Goal: Transaction & Acquisition: Purchase product/service

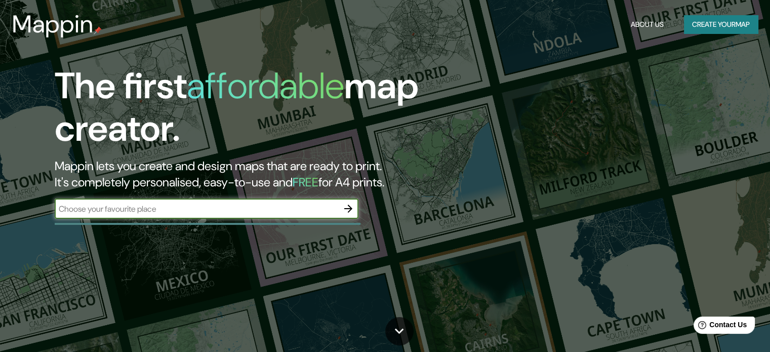
click at [266, 218] on div "​" at bounding box center [207, 208] width 304 height 20
type input "catedral de brasilia"
click at [348, 204] on icon "button" at bounding box center [348, 208] width 12 height 12
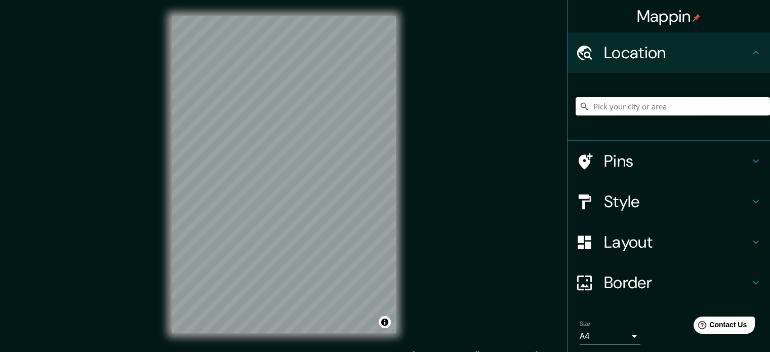
click at [613, 108] on input "Pick your city or area" at bounding box center [673, 106] width 194 height 18
click at [643, 109] on input "Rua Catedral De Brasilia, Montes Claros - Minas Gerais, 39404-606, Brasil" at bounding box center [673, 106] width 194 height 18
drag, startPoint x: 746, startPoint y: 106, endPoint x: 582, endPoint y: 110, distance: 164.1
click at [582, 110] on input "Rua Catedral De Brasilia, Montes Claros - Minas Gerais, 39404-606, Brasil" at bounding box center [673, 106] width 194 height 18
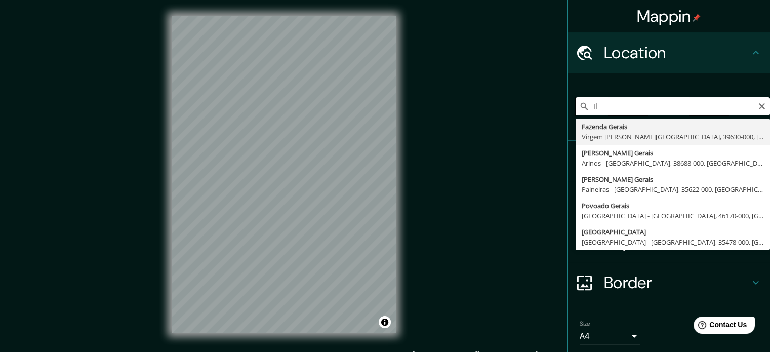
type input "l"
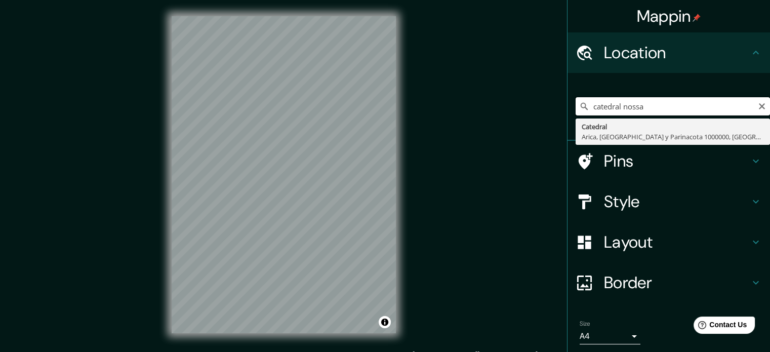
drag, startPoint x: 647, startPoint y: 106, endPoint x: 555, endPoint y: 124, distance: 94.4
click at [555, 124] on div "Mappin Location catedral nossa Catedral Arica, Región de Arica y Parinacota 100…" at bounding box center [385, 182] width 770 height 365
paste input "Esplanada dos Ministérios - Plano Piloto, Brasília - DF, 70050-000, Brasil"
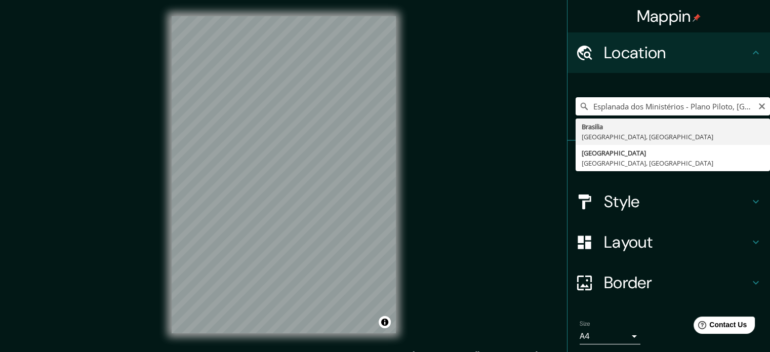
type input "[GEOGRAPHIC_DATA], [GEOGRAPHIC_DATA], [GEOGRAPHIC_DATA]"
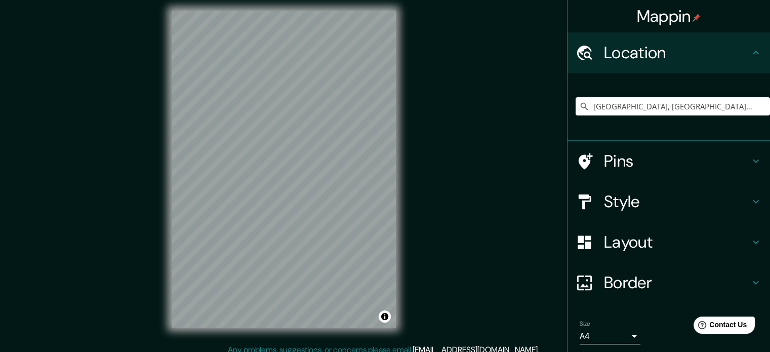
scroll to position [12, 0]
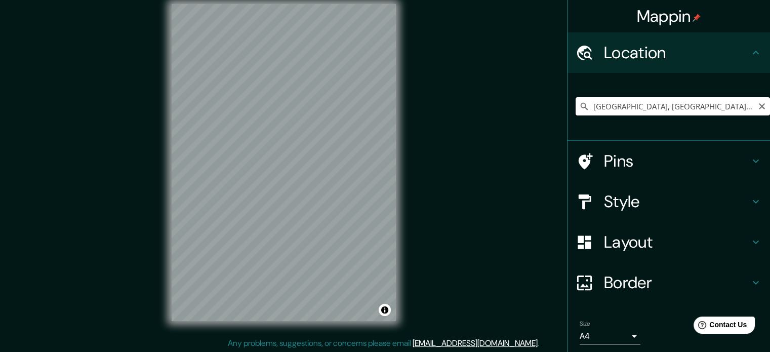
click at [673, 111] on input "[GEOGRAPHIC_DATA], [GEOGRAPHIC_DATA], [GEOGRAPHIC_DATA]" at bounding box center [673, 106] width 194 height 18
click at [749, 108] on input "[GEOGRAPHIC_DATA], [GEOGRAPHIC_DATA], [GEOGRAPHIC_DATA]" at bounding box center [673, 106] width 194 height 18
click at [758, 108] on icon "Clear" at bounding box center [762, 106] width 8 height 8
paste input "-15.7980848364729, -47.87556816022865"
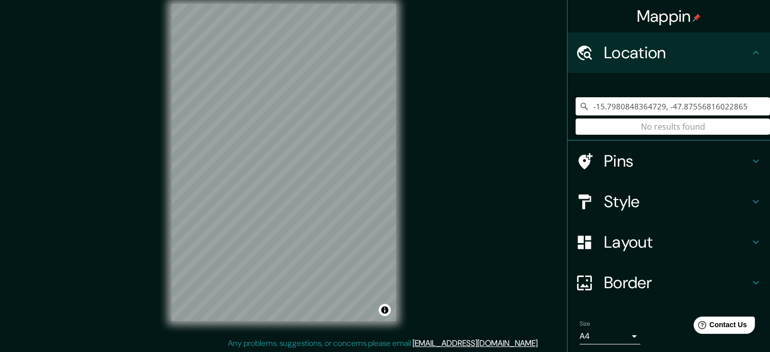
type input "-15.7980848364729, -47.87556816022865"
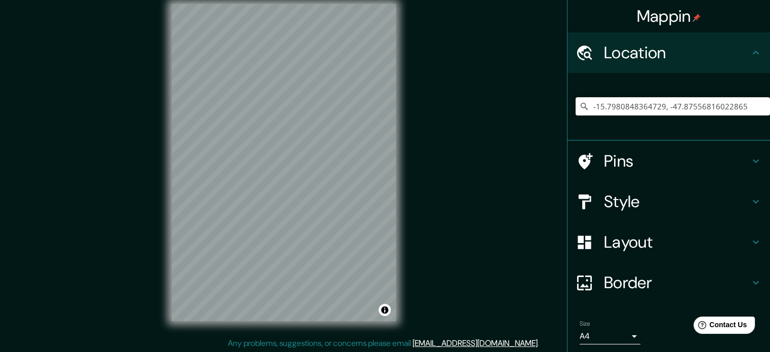
scroll to position [13, 0]
drag, startPoint x: 310, startPoint y: 176, endPoint x: 314, endPoint y: 189, distance: 13.8
click at [314, 189] on div at bounding box center [312, 190] width 8 height 8
click at [313, 189] on div at bounding box center [312, 190] width 8 height 8
click at [385, 310] on button "Toggle attribution" at bounding box center [385, 309] width 12 height 12
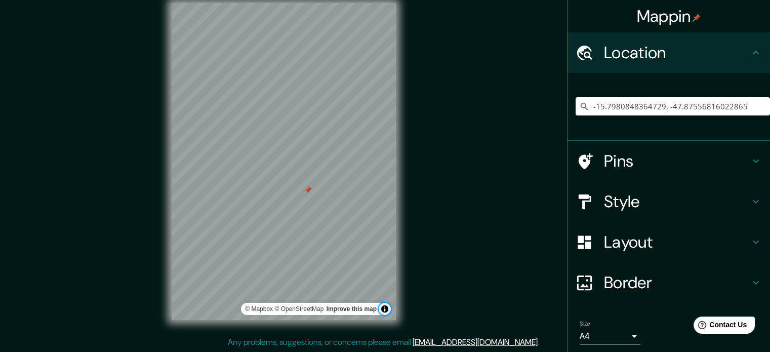
click at [385, 310] on button "Toggle attribution" at bounding box center [385, 309] width 12 height 12
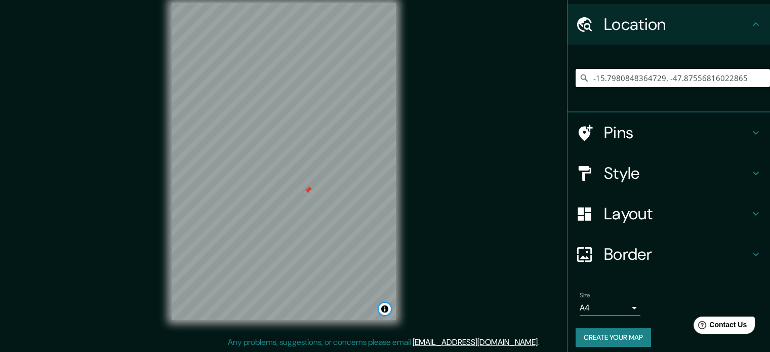
scroll to position [34, 0]
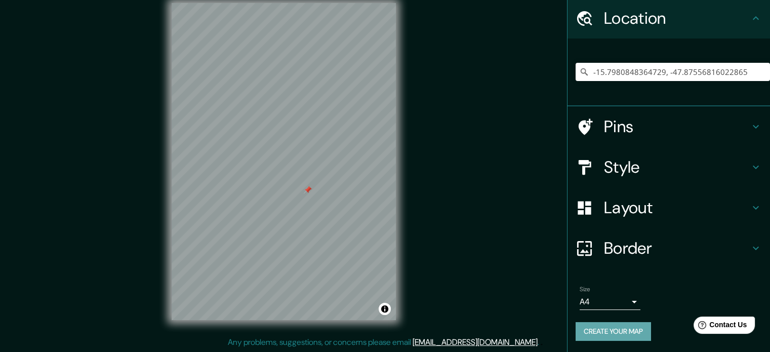
click at [621, 332] on button "Create your map" at bounding box center [613, 331] width 75 height 19
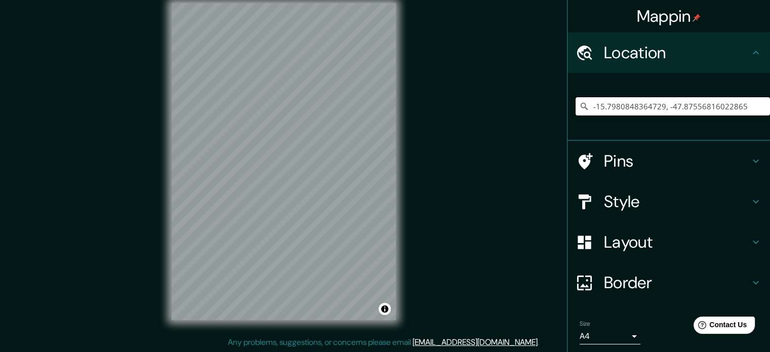
drag, startPoint x: 691, startPoint y: 105, endPoint x: 723, endPoint y: 105, distance: 31.9
click at [691, 105] on input "-15.7980848364729, -47.87556816022865" at bounding box center [673, 106] width 194 height 18
drag, startPoint x: 740, startPoint y: 105, endPoint x: 571, endPoint y: 103, distance: 168.1
click at [576, 103] on div "-15.7980848364729, -47.87556816022865" at bounding box center [673, 106] width 194 height 18
click at [648, 112] on input "Pick your city or area" at bounding box center [673, 106] width 194 height 18
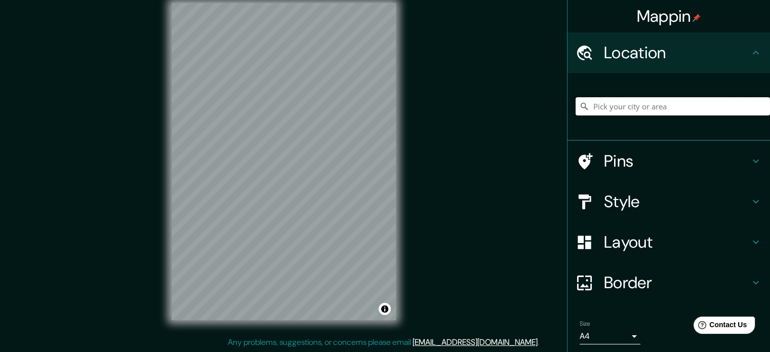
paste input "Esplanada dos Ministérios - Plano Piloto, Brasília - DF, 70050-000, Brasil"
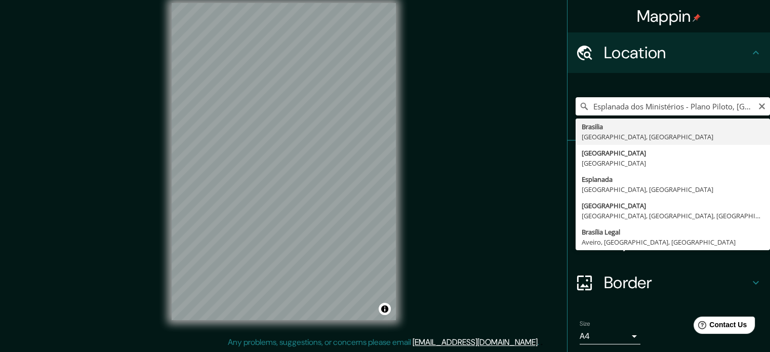
type input "Brasilia, Distrito Federal, Brasil"
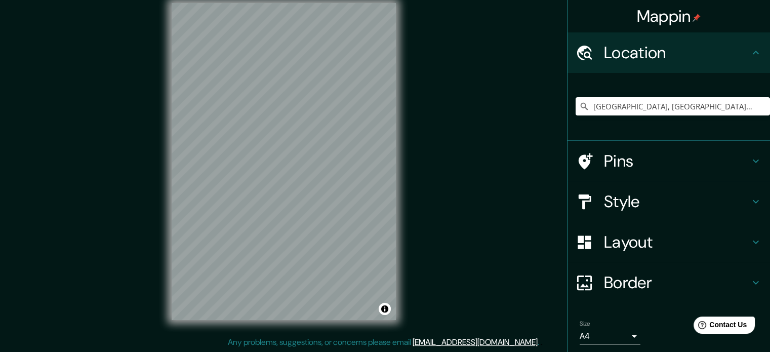
click at [624, 204] on h4 "Style" at bounding box center [677, 201] width 146 height 20
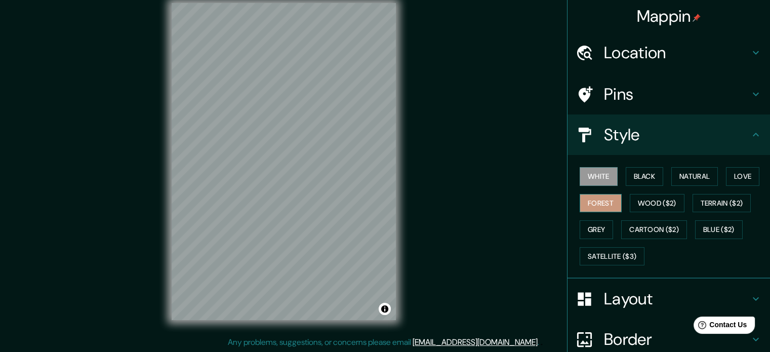
click at [584, 208] on button "Forest" at bounding box center [601, 203] width 42 height 19
click at [304, 150] on div at bounding box center [305, 148] width 8 height 8
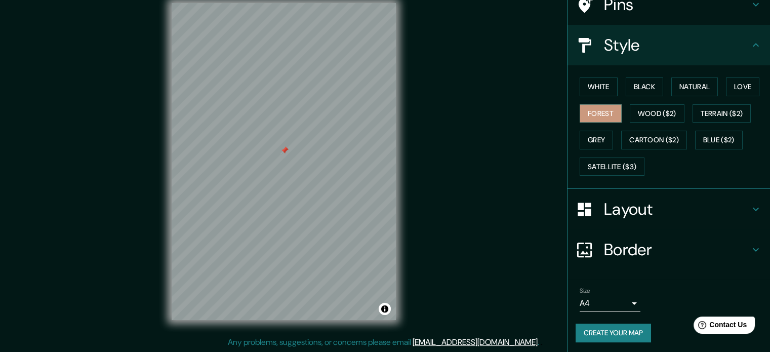
scroll to position [90, 0]
click at [607, 328] on button "Create your map" at bounding box center [613, 332] width 75 height 19
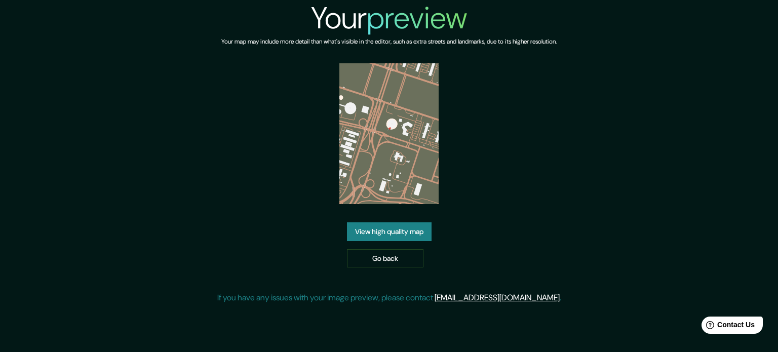
click at [389, 129] on img at bounding box center [389, 133] width 100 height 141
click at [381, 225] on link "View high quality map" at bounding box center [389, 231] width 85 height 19
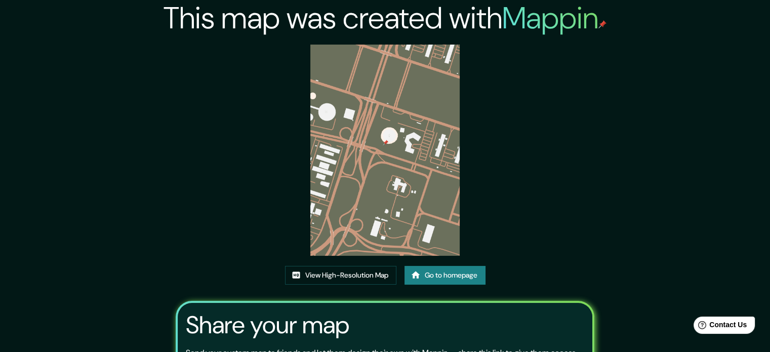
click at [385, 141] on img at bounding box center [384, 150] width 149 height 211
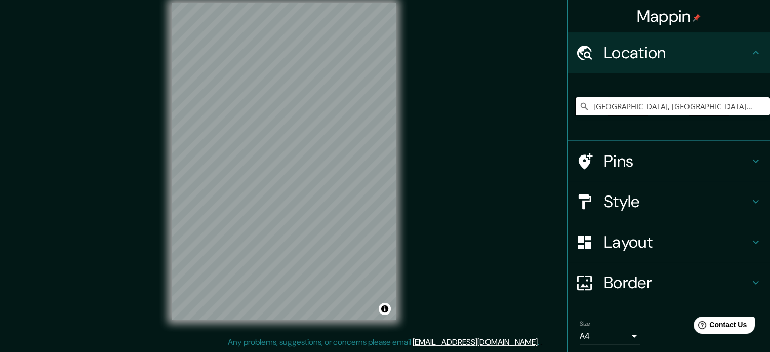
click at [636, 102] on input "[GEOGRAPHIC_DATA], [GEOGRAPHIC_DATA], [GEOGRAPHIC_DATA]" at bounding box center [673, 106] width 194 height 18
click at [703, 104] on input "[GEOGRAPHIC_DATA], [GEOGRAPHIC_DATA], [GEOGRAPHIC_DATA]" at bounding box center [673, 106] width 194 height 18
click at [700, 105] on input "[GEOGRAPHIC_DATA], [GEOGRAPHIC_DATA], [GEOGRAPHIC_DATA]" at bounding box center [673, 106] width 194 height 18
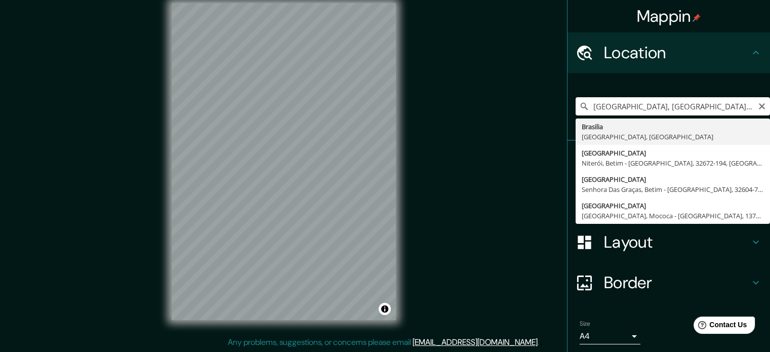
type input "[GEOGRAPHIC_DATA], [GEOGRAPHIC_DATA], [GEOGRAPHIC_DATA]"
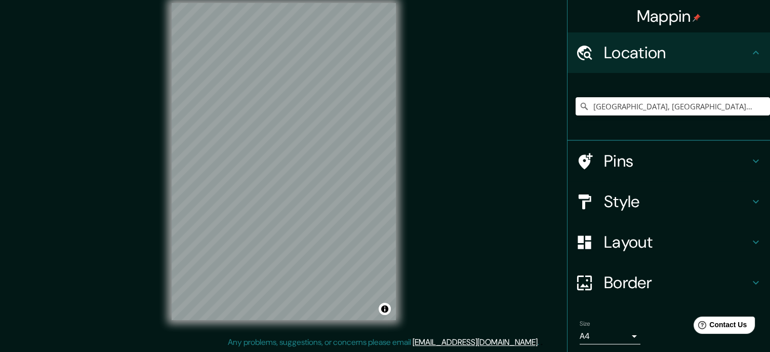
click at [610, 200] on h4 "Style" at bounding box center [677, 201] width 146 height 20
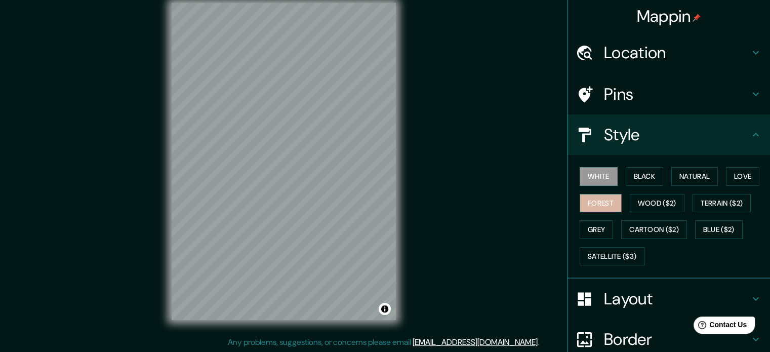
click at [586, 199] on button "Forest" at bounding box center [601, 203] width 42 height 19
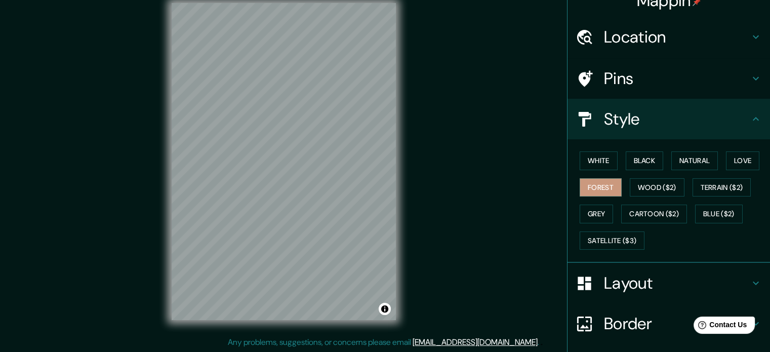
scroll to position [90, 0]
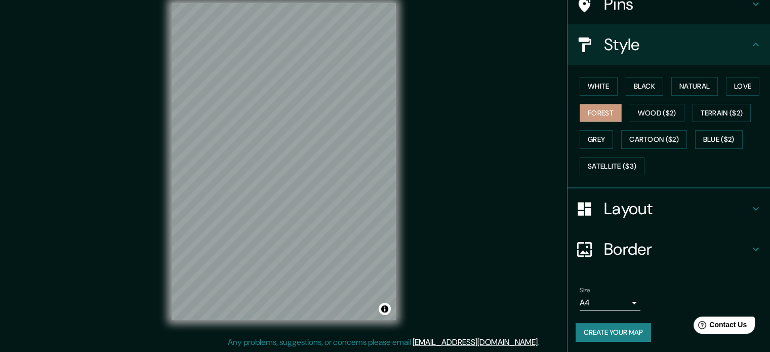
click at [618, 327] on button "Create your map" at bounding box center [613, 332] width 75 height 19
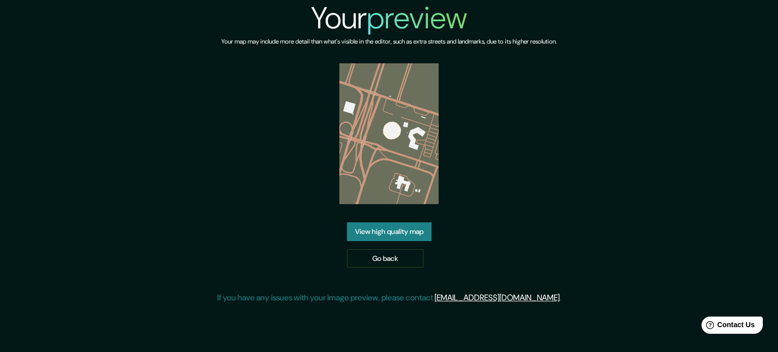
click at [396, 228] on link "View high quality map" at bounding box center [389, 231] width 85 height 19
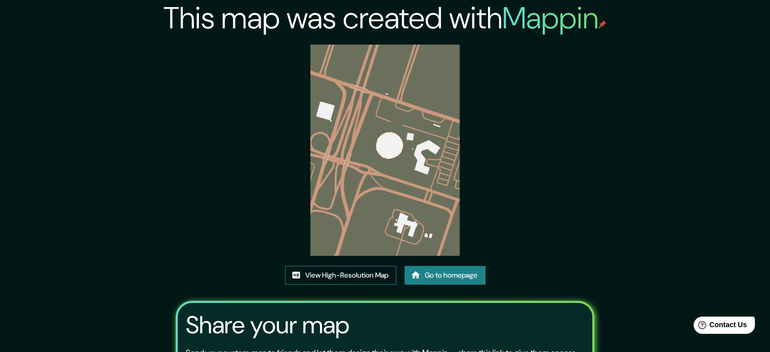
click at [371, 274] on link "View High-Resolution Map" at bounding box center [340, 275] width 111 height 19
click at [352, 276] on link "View High-Resolution Map" at bounding box center [340, 275] width 111 height 19
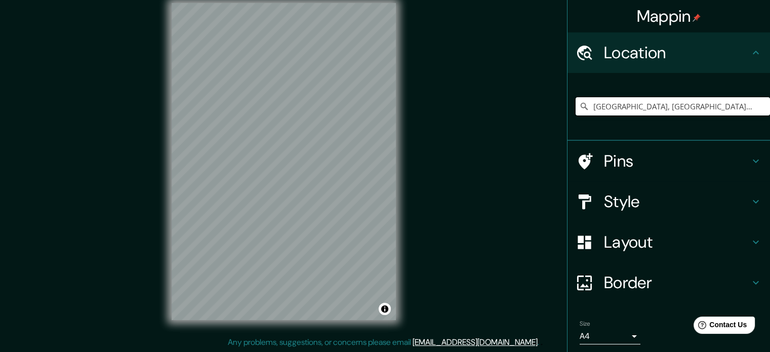
click at [697, 103] on input "Brasilia, Distrito Federal, Brasil" at bounding box center [673, 106] width 194 height 18
type input "Brasilia, Distrito Federal, Brasil"
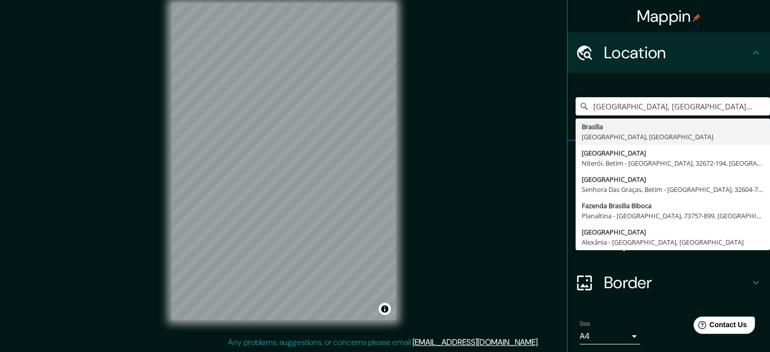
click at [567, 251] on div "Layout" at bounding box center [668, 242] width 202 height 40
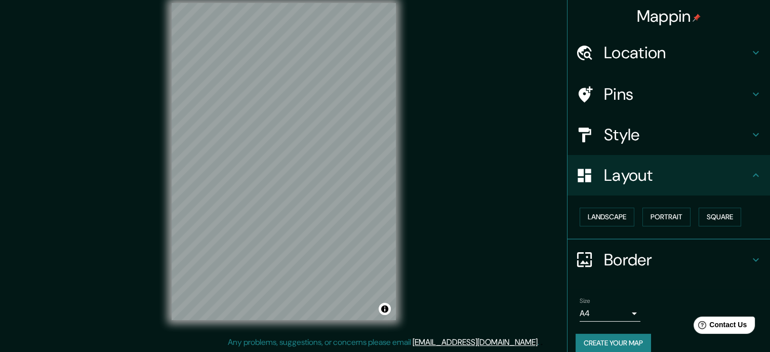
click at [604, 133] on h4 "Style" at bounding box center [677, 135] width 146 height 20
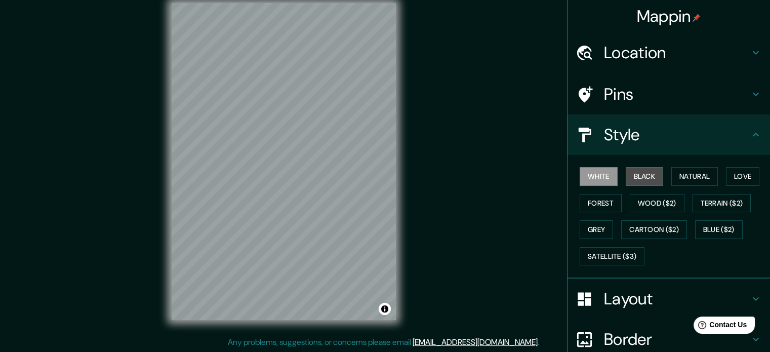
click at [626, 178] on button "Black" at bounding box center [645, 176] width 38 height 19
click at [661, 178] on div "White Black Natural Love Forest Wood ($2) Terrain ($2) Grey Cartoon ($2) Blue (…" at bounding box center [673, 216] width 194 height 106
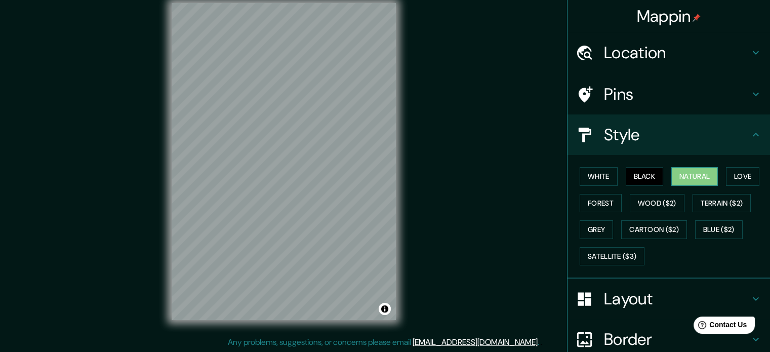
click at [674, 178] on button "Natural" at bounding box center [694, 176] width 47 height 19
click at [726, 178] on button "Love" at bounding box center [742, 176] width 33 height 19
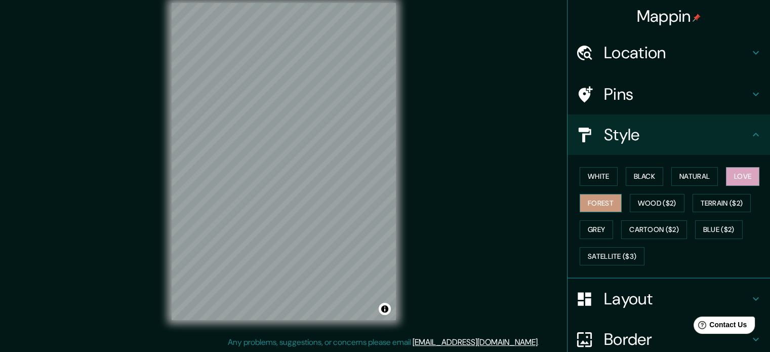
click at [591, 199] on button "Forest" at bounding box center [601, 203] width 42 height 19
click at [589, 223] on button "Grey" at bounding box center [596, 229] width 33 height 19
click at [601, 199] on button "Forest" at bounding box center [601, 203] width 42 height 19
click at [639, 223] on button "Cartoon ($2)" at bounding box center [654, 229] width 66 height 19
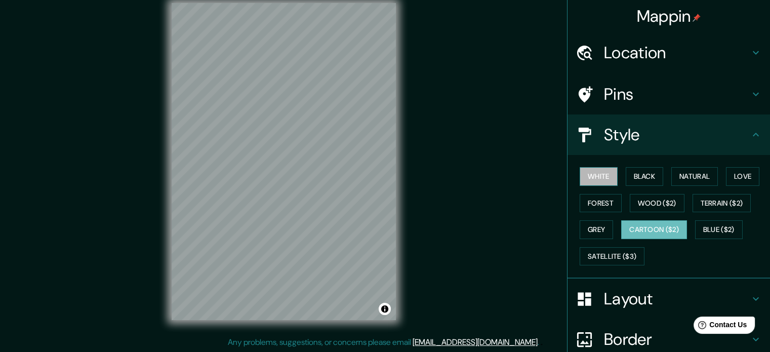
click at [588, 180] on button "White" at bounding box center [599, 176] width 38 height 19
click at [634, 177] on button "Black" at bounding box center [645, 176] width 38 height 19
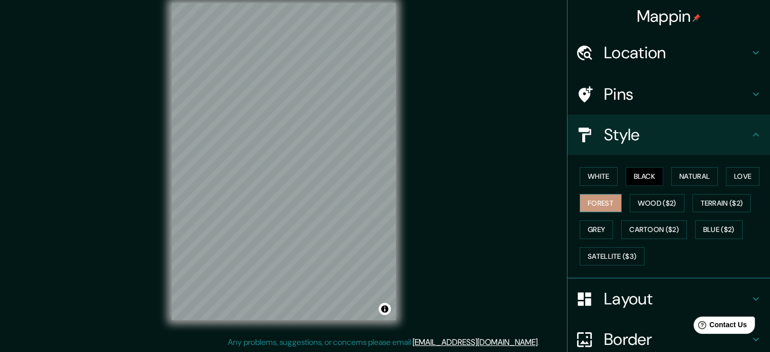
click at [593, 203] on button "Forest" at bounding box center [601, 203] width 42 height 19
click at [594, 168] on button "White" at bounding box center [599, 176] width 38 height 19
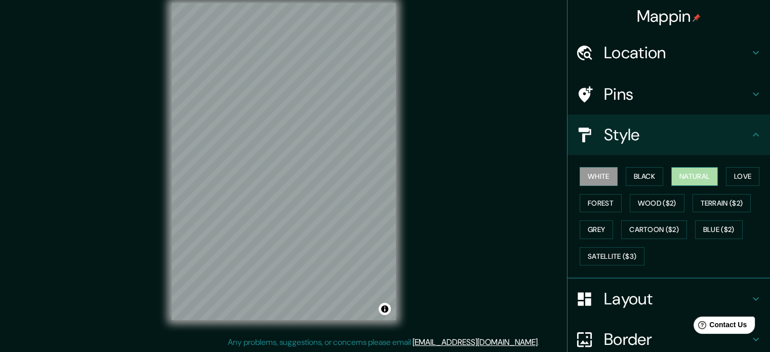
click at [707, 178] on button "Natural" at bounding box center [694, 176] width 47 height 19
click at [731, 178] on button "Love" at bounding box center [742, 176] width 33 height 19
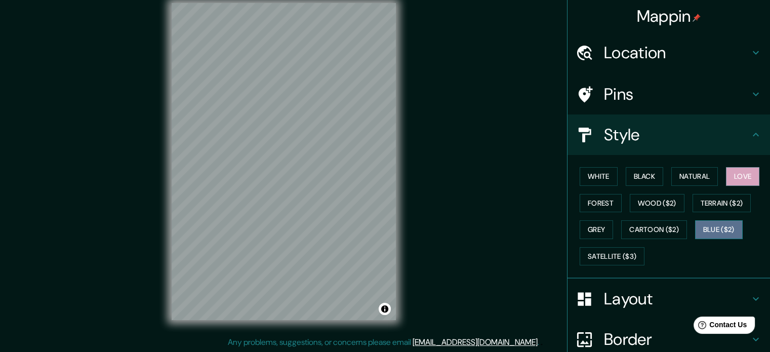
click at [701, 225] on button "Blue ($2)" at bounding box center [719, 229] width 48 height 19
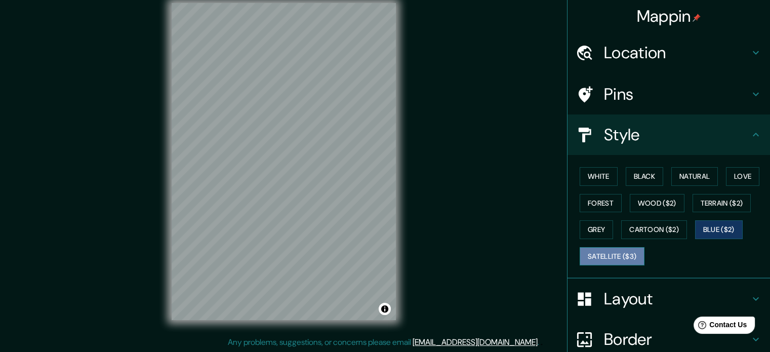
click at [601, 251] on button "Satellite ($3)" at bounding box center [612, 256] width 65 height 19
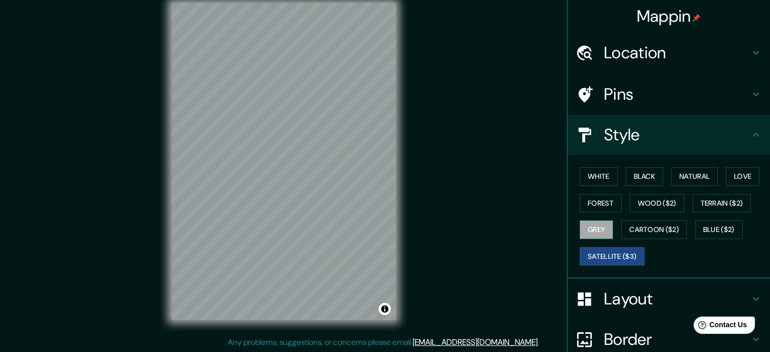
click at [590, 231] on button "Grey" at bounding box center [596, 229] width 33 height 19
click at [595, 211] on button "Forest" at bounding box center [601, 203] width 42 height 19
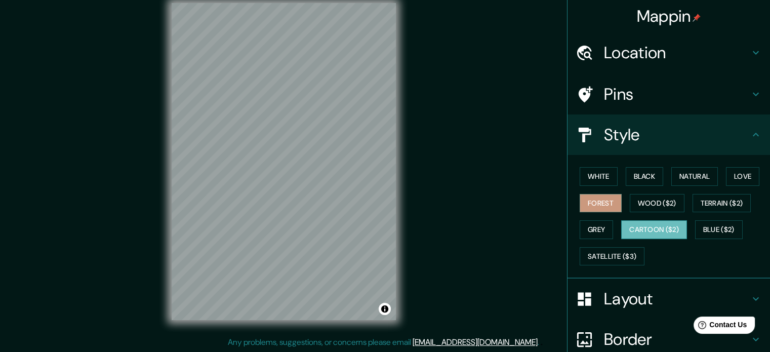
click at [639, 225] on button "Cartoon ($2)" at bounding box center [654, 229] width 66 height 19
click at [630, 206] on button "Wood ($2)" at bounding box center [657, 203] width 55 height 19
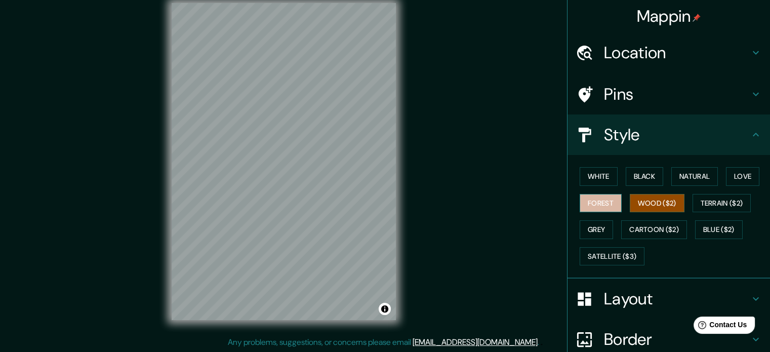
click at [595, 200] on button "Forest" at bounding box center [601, 203] width 42 height 19
click at [630, 201] on button "Wood ($2)" at bounding box center [657, 203] width 55 height 19
click at [591, 202] on button "Forest" at bounding box center [601, 203] width 42 height 19
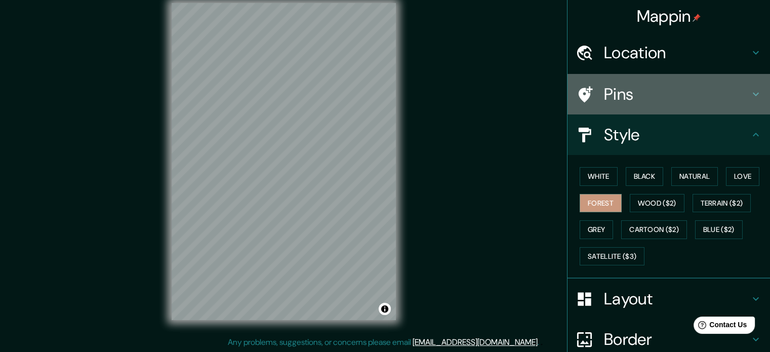
click at [590, 93] on div at bounding box center [590, 95] width 28 height 18
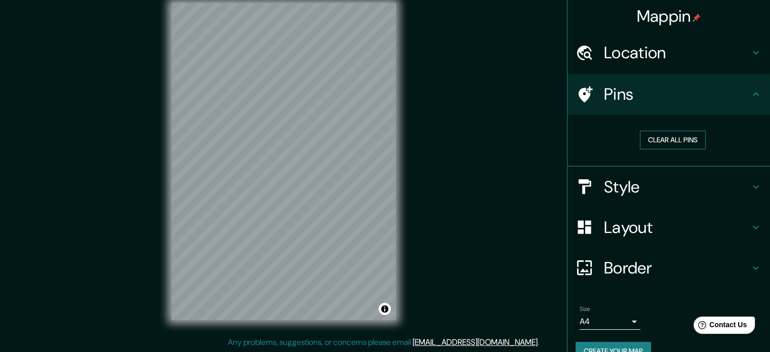
click at [665, 141] on button "Clear all pins" at bounding box center [673, 140] width 66 height 19
click at [640, 131] on button "Clear all pins" at bounding box center [673, 140] width 66 height 19
click at [609, 64] on div "Location" at bounding box center [668, 52] width 202 height 40
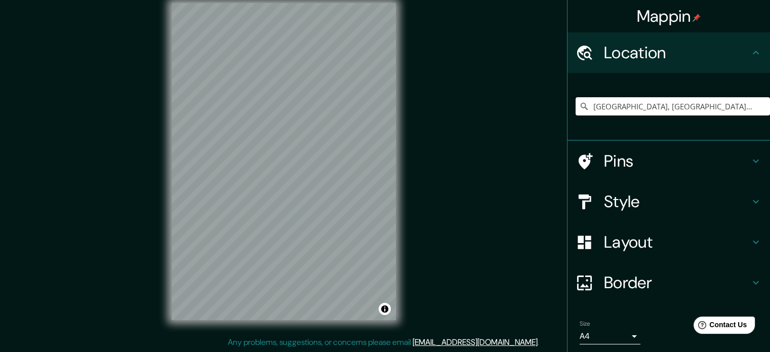
click at [611, 62] on h4 "Location" at bounding box center [677, 53] width 146 height 20
click at [621, 238] on h4 "Layout" at bounding box center [677, 242] width 146 height 20
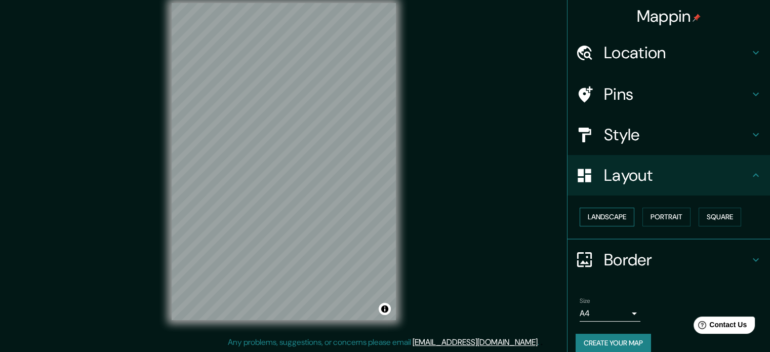
click at [615, 217] on button "Landscape" at bounding box center [607, 217] width 55 height 19
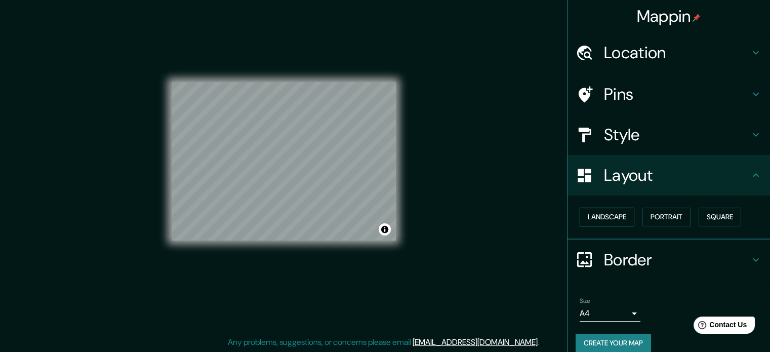
click at [615, 217] on button "Landscape" at bounding box center [607, 217] width 55 height 19
click at [658, 218] on button "Portrait" at bounding box center [666, 217] width 48 height 19
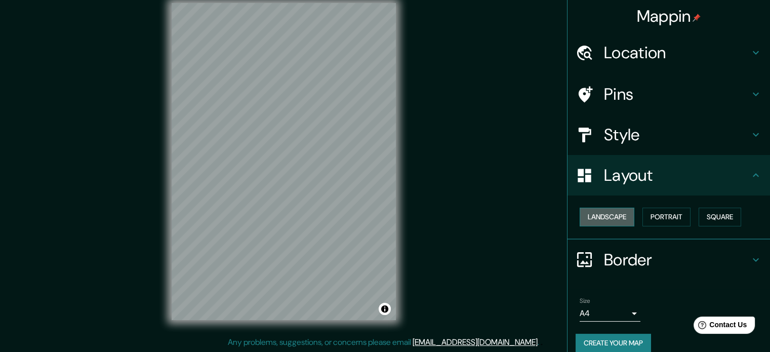
click at [607, 214] on button "Landscape" at bounding box center [607, 217] width 55 height 19
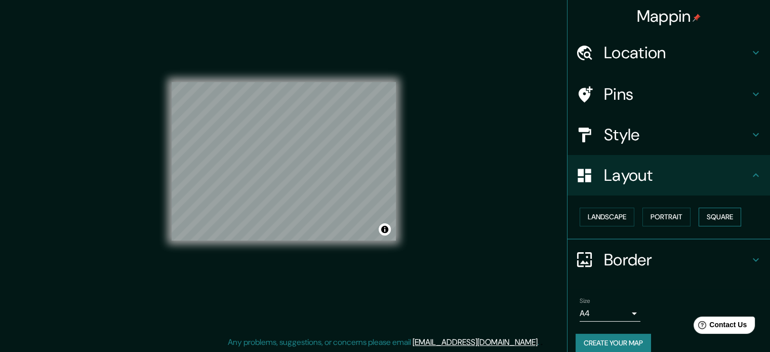
click at [709, 213] on button "Square" at bounding box center [720, 217] width 43 height 19
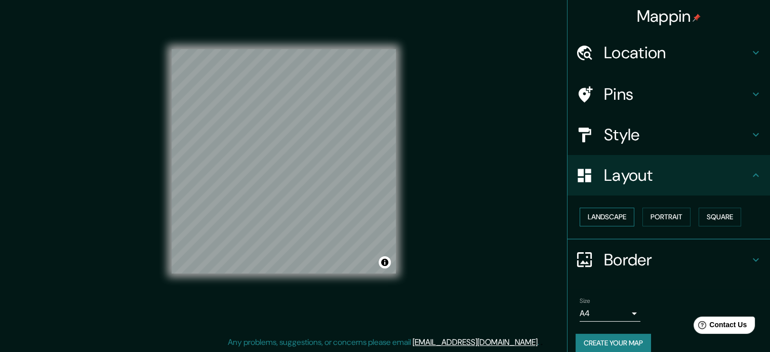
click at [619, 215] on button "Landscape" at bounding box center [607, 217] width 55 height 19
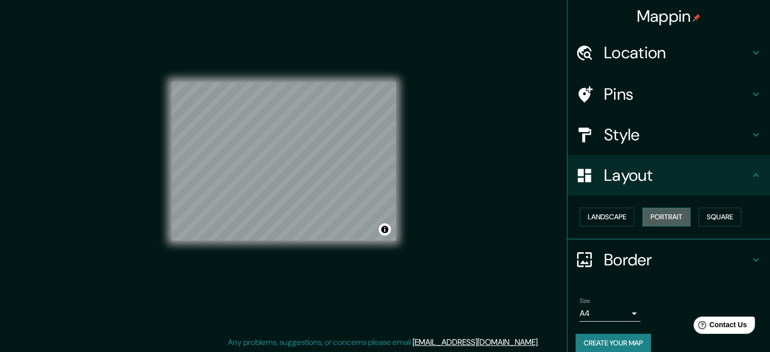
click at [664, 214] on button "Portrait" at bounding box center [666, 217] width 48 height 19
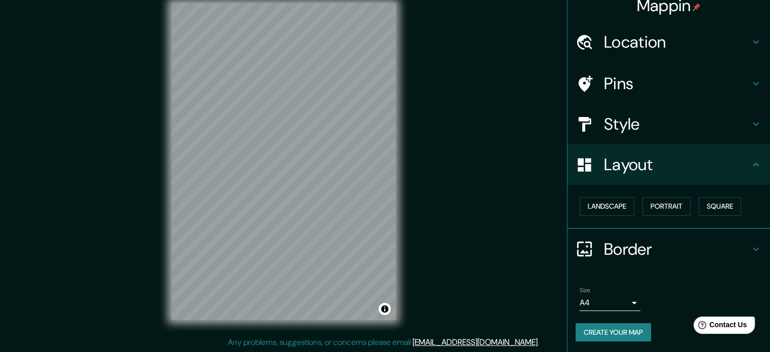
scroll to position [11, 0]
click at [605, 243] on h4 "Border" at bounding box center [677, 248] width 146 height 20
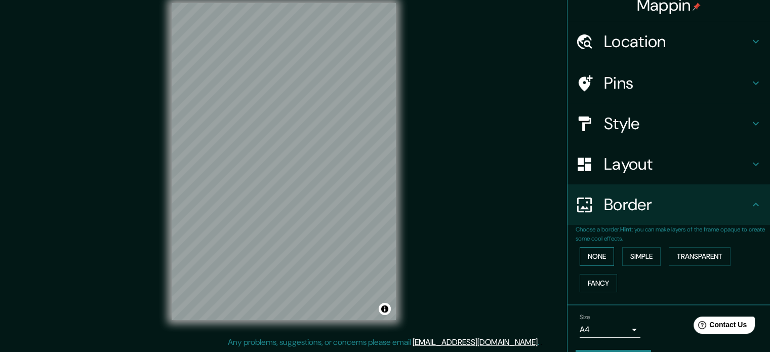
click at [598, 260] on button "None" at bounding box center [597, 256] width 34 height 19
click at [688, 263] on button "Transparent" at bounding box center [700, 256] width 62 height 19
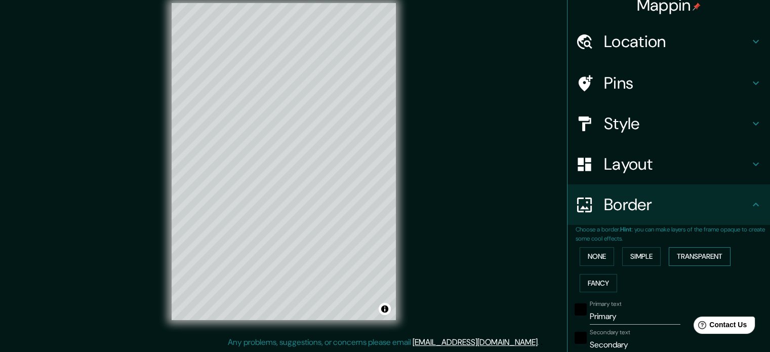
click at [688, 261] on button "Transparent" at bounding box center [700, 256] width 62 height 19
type input "213"
type input "35"
click at [640, 263] on button "Simple" at bounding box center [641, 256] width 38 height 19
click at [605, 274] on button "Fancy" at bounding box center [598, 283] width 37 height 19
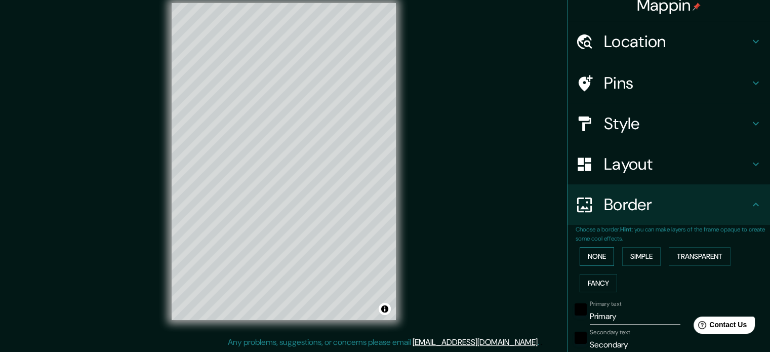
click at [583, 255] on button "None" at bounding box center [597, 256] width 34 height 19
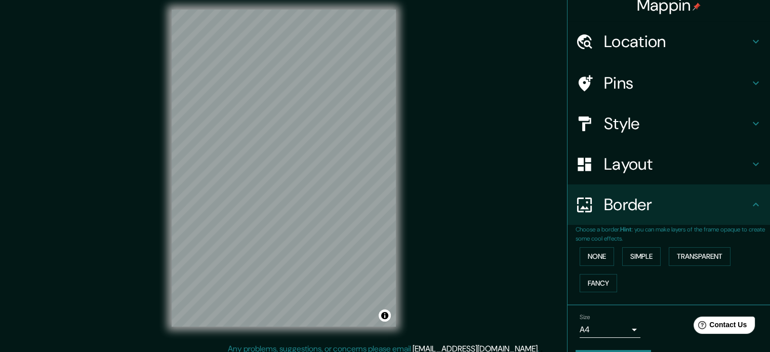
scroll to position [0, 0]
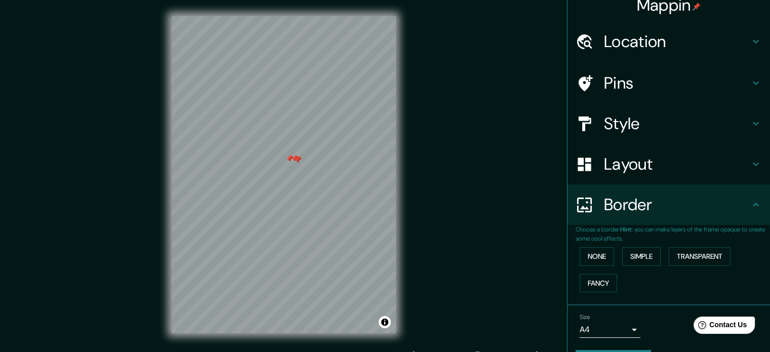
click at [297, 162] on div at bounding box center [298, 159] width 8 height 8
click at [296, 156] on div at bounding box center [295, 158] width 8 height 8
click at [290, 159] on div at bounding box center [289, 158] width 8 height 8
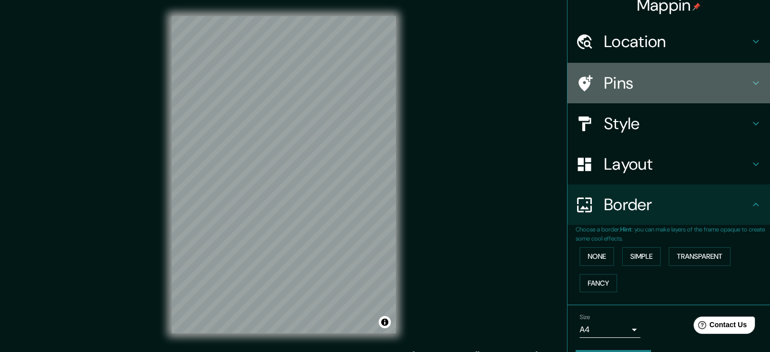
click at [609, 73] on h4 "Pins" at bounding box center [677, 83] width 146 height 20
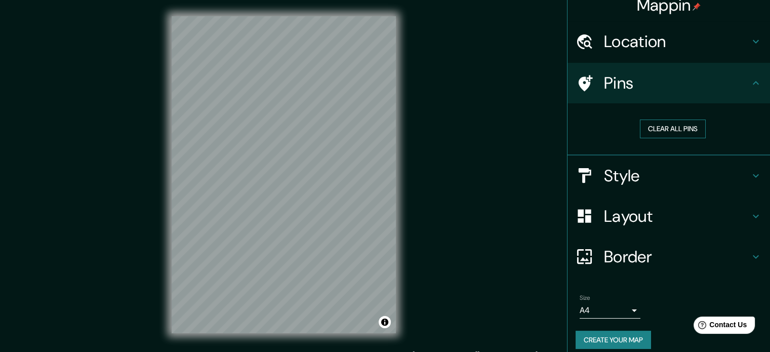
click at [640, 129] on button "Clear all pins" at bounding box center [673, 128] width 66 height 19
click at [595, 169] on div at bounding box center [590, 176] width 28 height 18
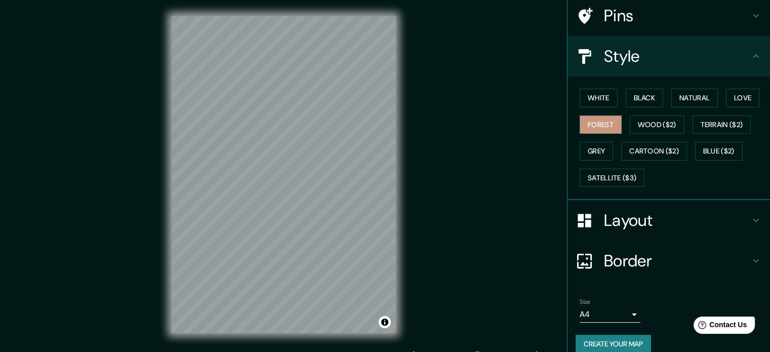
scroll to position [90, 0]
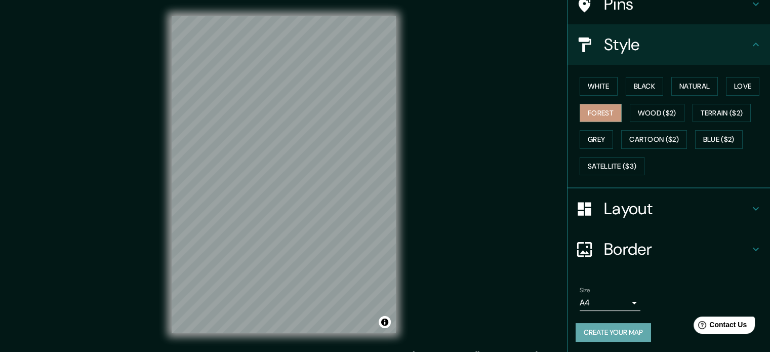
click at [608, 332] on button "Create your map" at bounding box center [613, 332] width 75 height 19
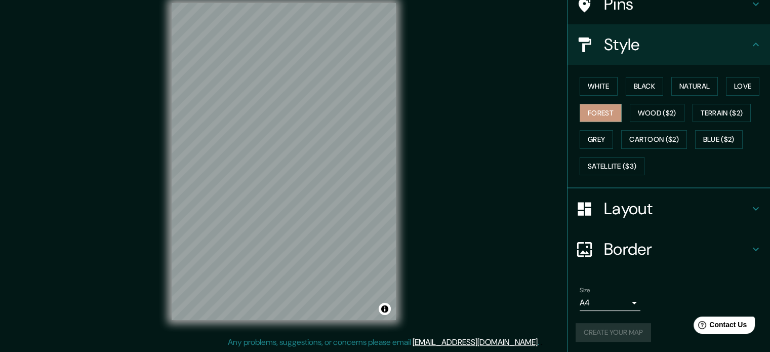
click at [613, 292] on div "Size A4 single" at bounding box center [610, 299] width 61 height 24
click at [603, 303] on body "Mappin Location Brasilia, Distrito Federal, Brasil Brasilia Distrito Federal, B…" at bounding box center [385, 163] width 770 height 352
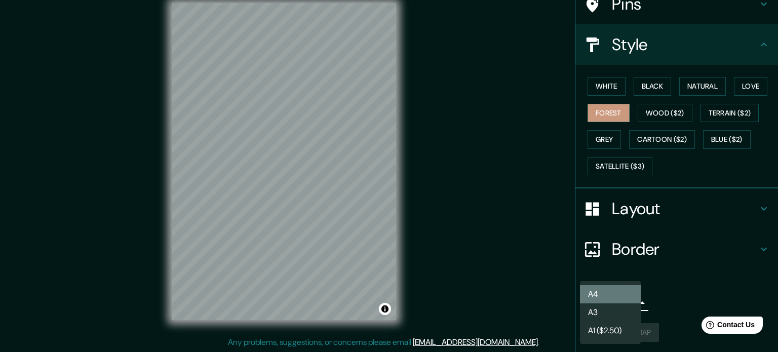
click at [603, 292] on li "A4" at bounding box center [610, 294] width 61 height 18
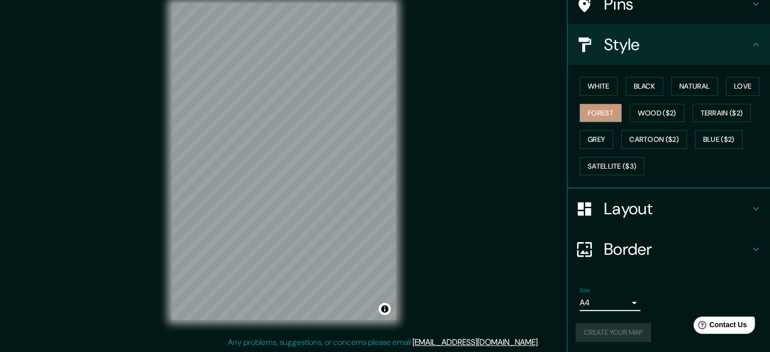
click at [605, 332] on div "Create your map" at bounding box center [669, 332] width 186 height 19
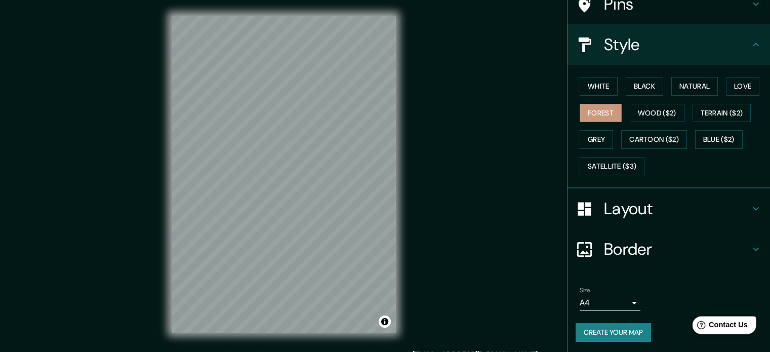
scroll to position [0, 0]
click at [620, 329] on button "Create your map" at bounding box center [613, 332] width 75 height 19
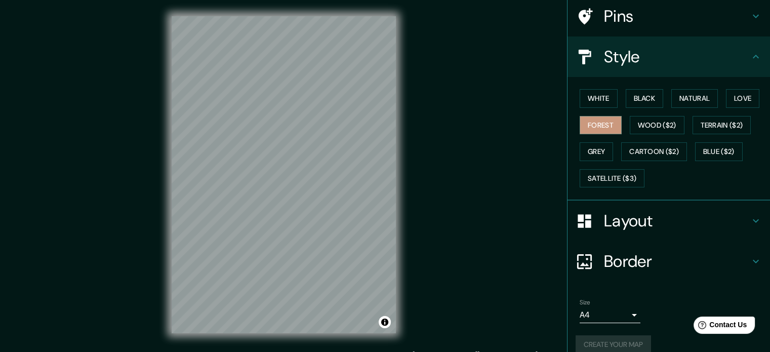
scroll to position [90, 0]
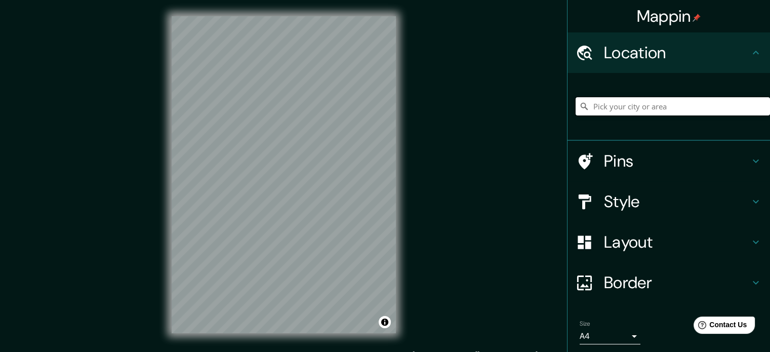
click at [612, 110] on input "Pick your city or area" at bounding box center [673, 106] width 194 height 18
paste input "b"
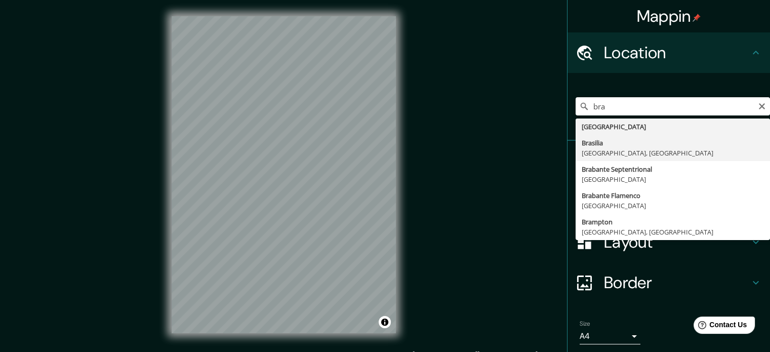
type input "[GEOGRAPHIC_DATA], [GEOGRAPHIC_DATA], [GEOGRAPHIC_DATA]"
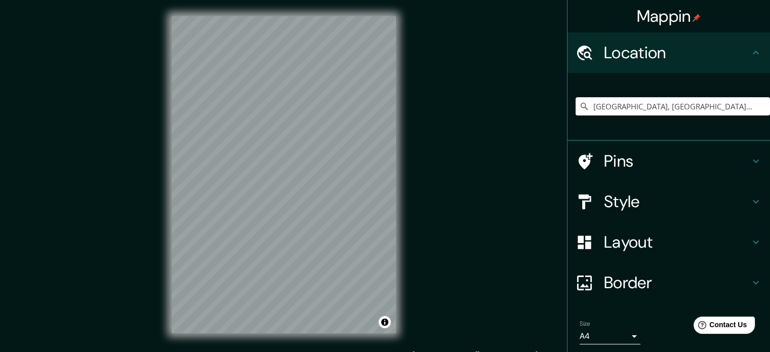
click at [606, 206] on h4 "Style" at bounding box center [677, 201] width 146 height 20
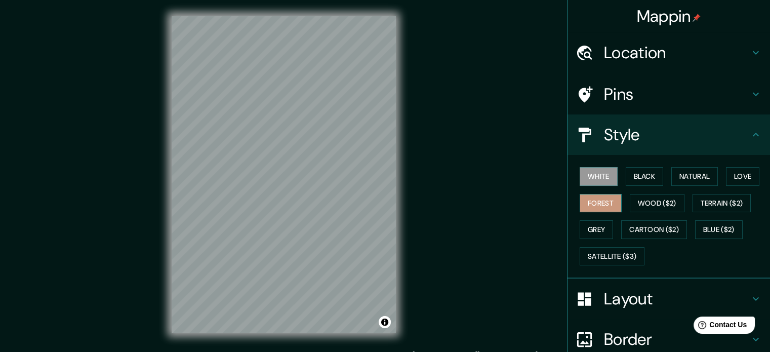
click at [583, 206] on button "Forest" at bounding box center [601, 203] width 42 height 19
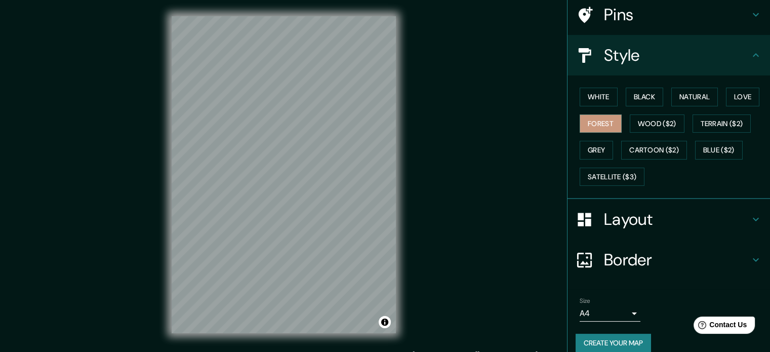
scroll to position [90, 0]
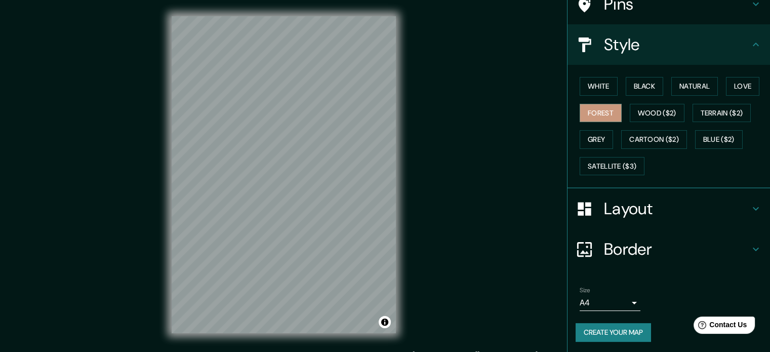
click at [605, 325] on button "Create your map" at bounding box center [613, 332] width 75 height 19
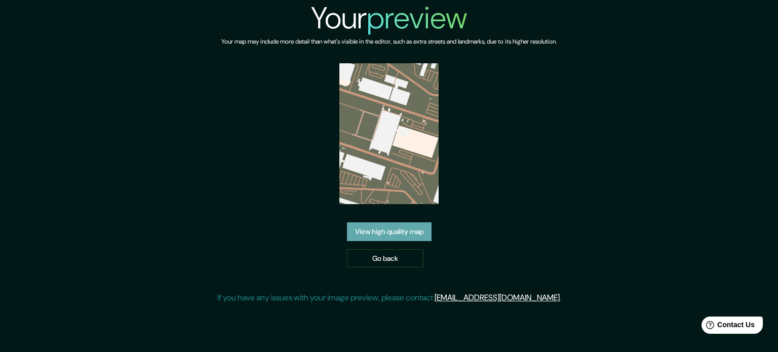
click at [377, 234] on link "View high quality map" at bounding box center [389, 231] width 85 height 19
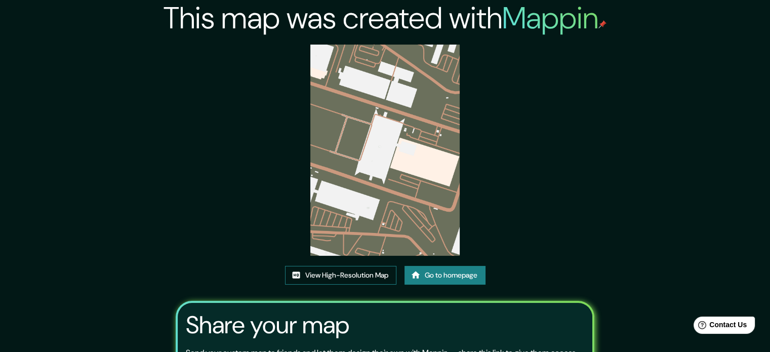
click at [344, 274] on link "View High-Resolution Map" at bounding box center [340, 275] width 111 height 19
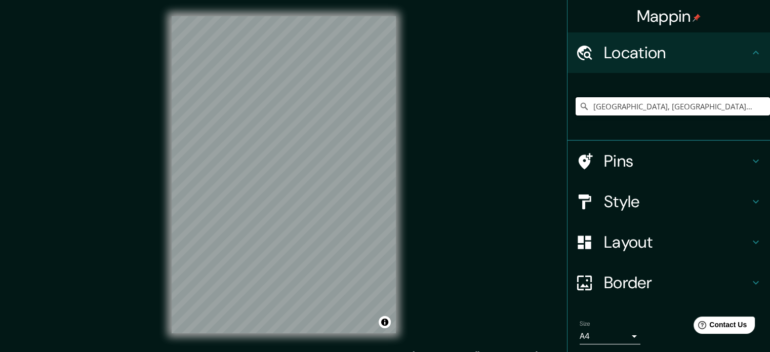
click at [685, 105] on input "[GEOGRAPHIC_DATA], [GEOGRAPHIC_DATA], [GEOGRAPHIC_DATA]" at bounding box center [673, 106] width 194 height 18
click at [713, 101] on input "[GEOGRAPHIC_DATA], [GEOGRAPHIC_DATA], [GEOGRAPHIC_DATA]" at bounding box center [673, 106] width 194 height 18
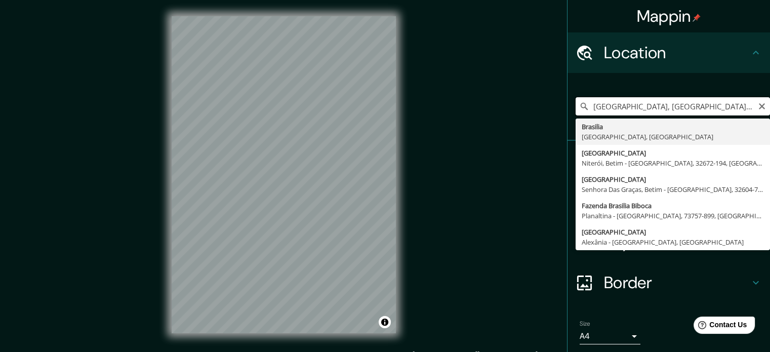
type input "[GEOGRAPHIC_DATA], [GEOGRAPHIC_DATA], [GEOGRAPHIC_DATA]"
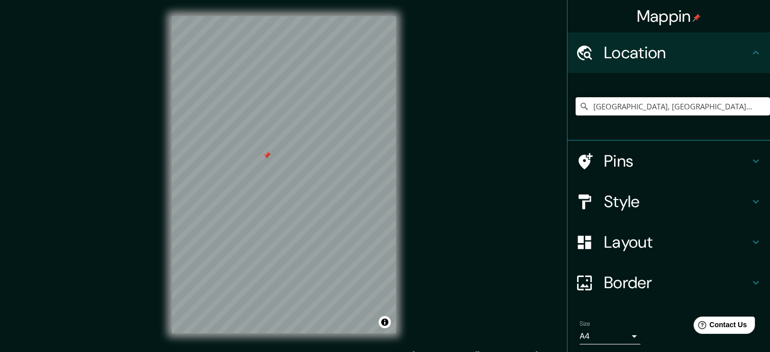
click at [604, 202] on h4 "Style" at bounding box center [677, 201] width 146 height 20
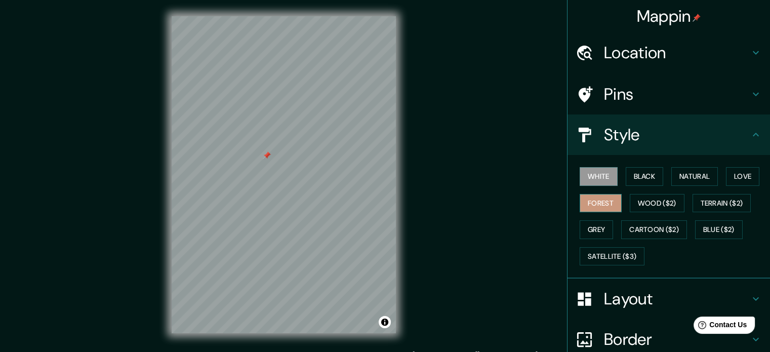
click at [593, 204] on button "Forest" at bounding box center [601, 203] width 42 height 19
click at [267, 157] on div at bounding box center [267, 155] width 8 height 8
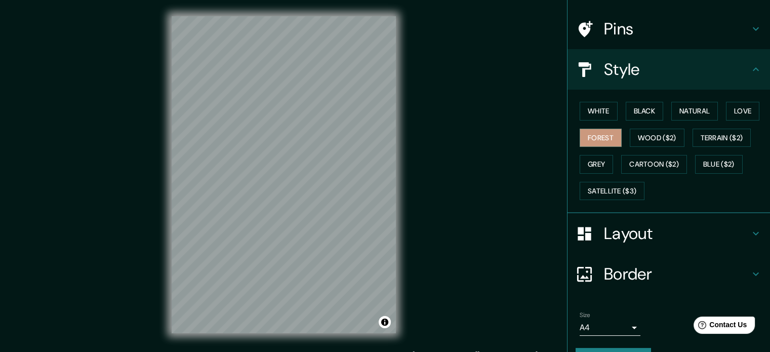
scroll to position [90, 0]
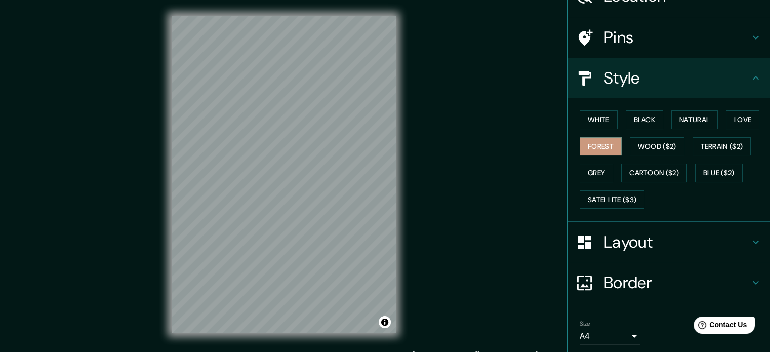
click at [632, 37] on h4 "Pins" at bounding box center [677, 37] width 146 height 20
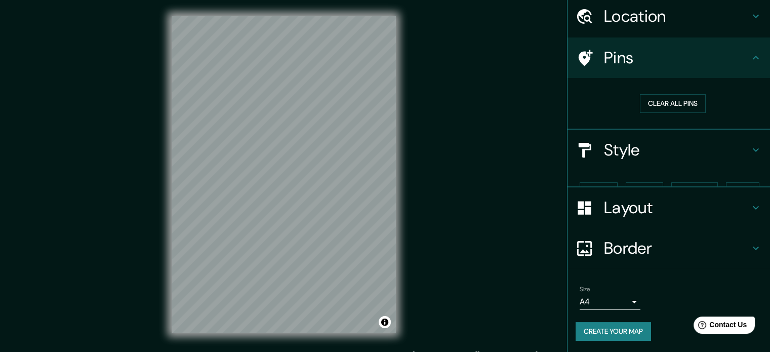
scroll to position [19, 0]
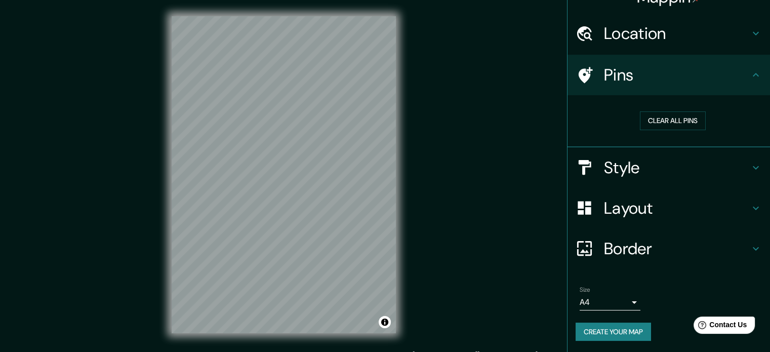
click at [664, 109] on div "Clear all pins" at bounding box center [673, 120] width 194 height 35
click at [665, 125] on button "Clear all pins" at bounding box center [673, 120] width 66 height 19
click at [622, 332] on button "Create your map" at bounding box center [613, 331] width 75 height 19
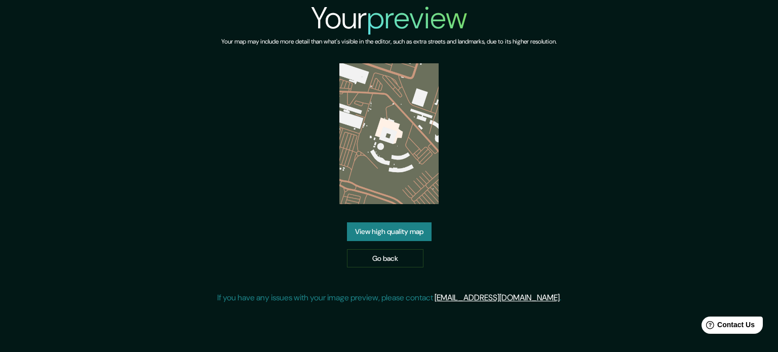
click at [425, 236] on link "View high quality map" at bounding box center [389, 231] width 85 height 19
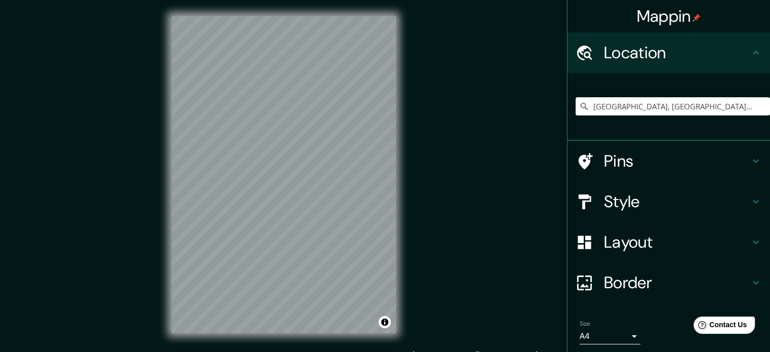
click at [688, 107] on input "[GEOGRAPHIC_DATA], [GEOGRAPHIC_DATA], [GEOGRAPHIC_DATA]" at bounding box center [673, 106] width 194 height 18
click at [692, 107] on input "[GEOGRAPHIC_DATA], [GEOGRAPHIC_DATA], [GEOGRAPHIC_DATA]" at bounding box center [673, 106] width 194 height 18
type input "[GEOGRAPHIC_DATA], [GEOGRAPHIC_DATA], [GEOGRAPHIC_DATA]"
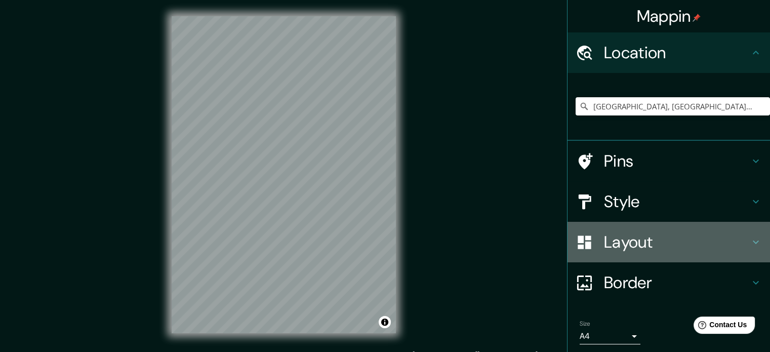
click at [617, 238] on h4 "Layout" at bounding box center [677, 242] width 146 height 20
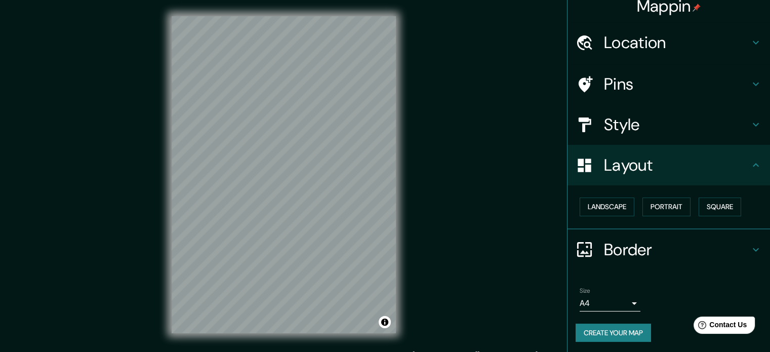
scroll to position [11, 0]
click at [604, 127] on h4 "Style" at bounding box center [677, 123] width 146 height 20
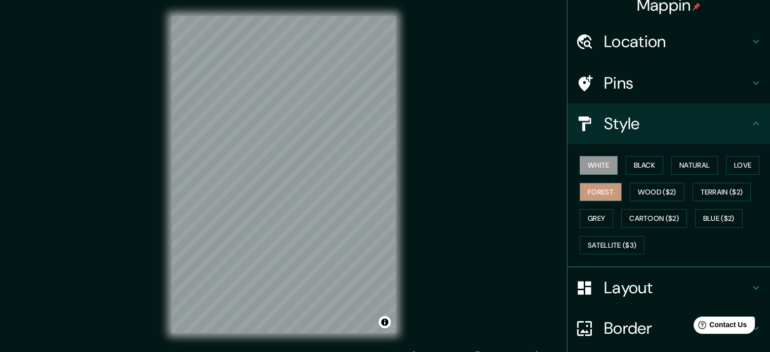
click at [590, 187] on button "Forest" at bounding box center [601, 192] width 42 height 19
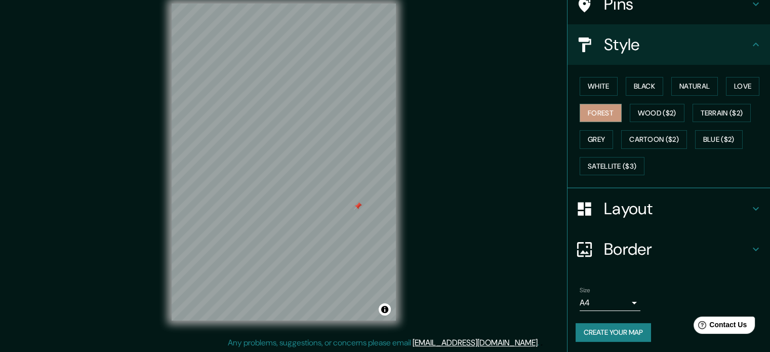
scroll to position [13, 0]
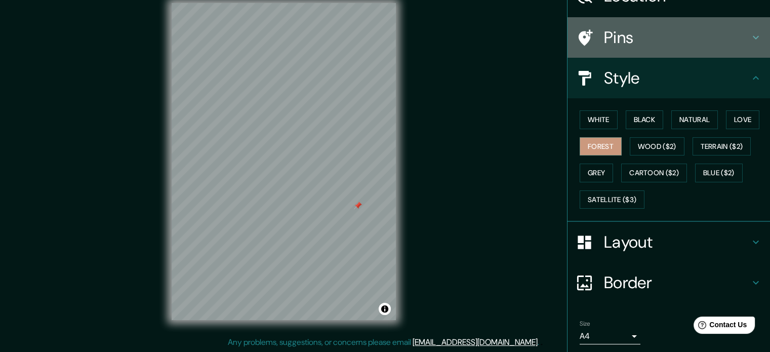
click at [655, 46] on h4 "Pins" at bounding box center [677, 37] width 146 height 20
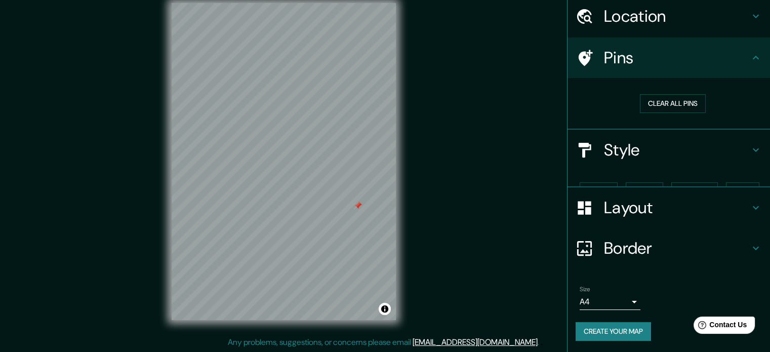
scroll to position [19, 0]
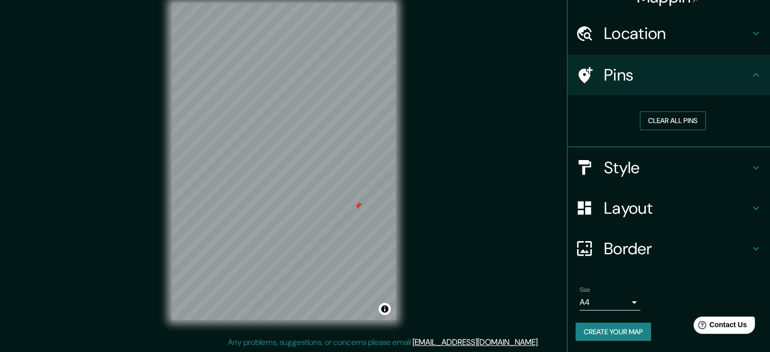
click at [672, 124] on button "Clear all pins" at bounding box center [673, 120] width 66 height 19
click at [608, 328] on button "Create your map" at bounding box center [613, 331] width 75 height 19
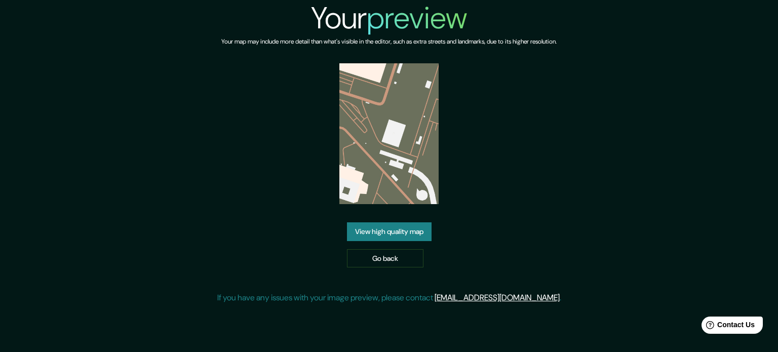
click at [389, 231] on link "View high quality map" at bounding box center [389, 231] width 85 height 19
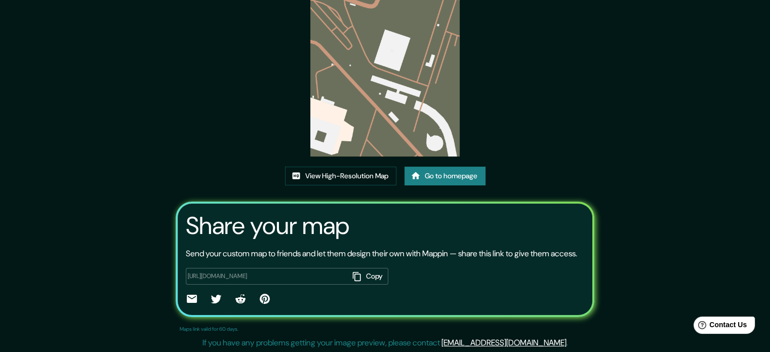
scroll to position [101, 0]
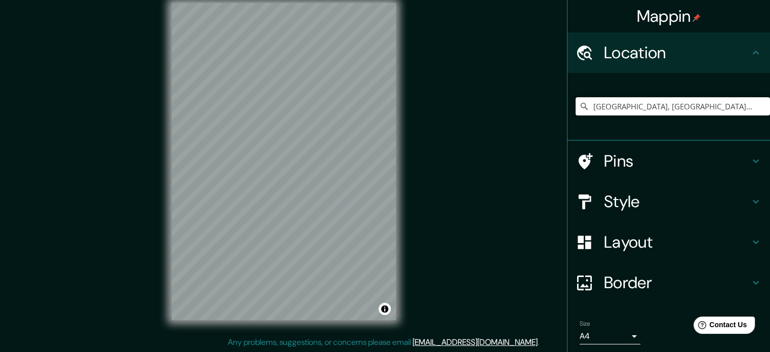
drag, startPoint x: 711, startPoint y: 99, endPoint x: 530, endPoint y: 120, distance: 181.5
click at [530, 120] on div "Mappin Location [GEOGRAPHIC_DATA], [GEOGRAPHIC_DATA], [GEOGRAPHIC_DATA] Pins St…" at bounding box center [385, 169] width 770 height 365
paste input "Av. [STREET_ADDRESS]"
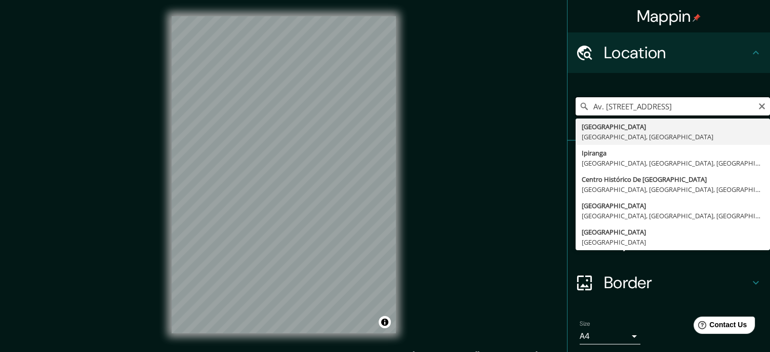
drag, startPoint x: 702, startPoint y: 108, endPoint x: 586, endPoint y: 109, distance: 115.9
click at [586, 109] on input "Av. [STREET_ADDRESS]" at bounding box center [673, 106] width 194 height 18
click at [612, 102] on input "Av. [STREET_ADDRESS]" at bounding box center [673, 106] width 194 height 18
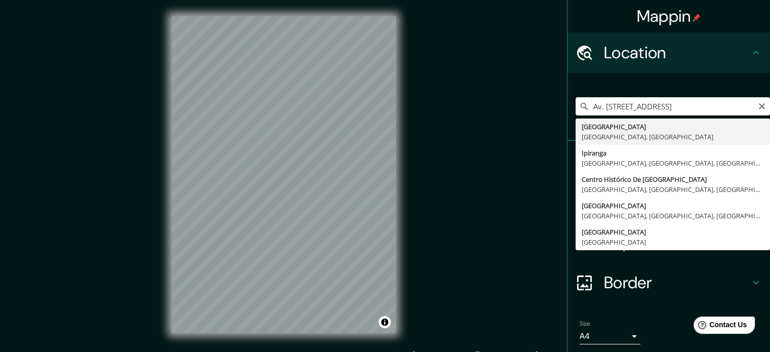
drag, startPoint x: 616, startPoint y: 106, endPoint x: 777, endPoint y: 103, distance: 161.5
click at [769, 103] on html "Mappin Location Av. Ipiranga, 200 - Centro Histórico de [GEOGRAPHIC_DATA], [GEO…" at bounding box center [385, 176] width 770 height 352
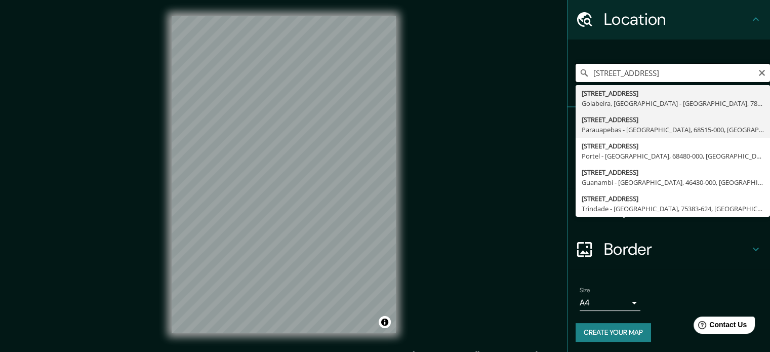
scroll to position [0, 0]
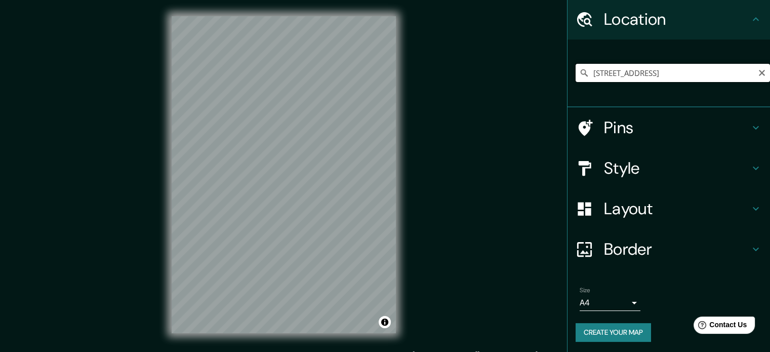
click at [656, 73] on input "[STREET_ADDRESS]" at bounding box center [673, 73] width 194 height 18
drag, startPoint x: 611, startPoint y: 73, endPoint x: 539, endPoint y: 73, distance: 72.9
click at [539, 73] on div "Mappin Location [STREET_ADDRESS] Pins Style Layout Border Choose a border. Hint…" at bounding box center [385, 182] width 770 height 365
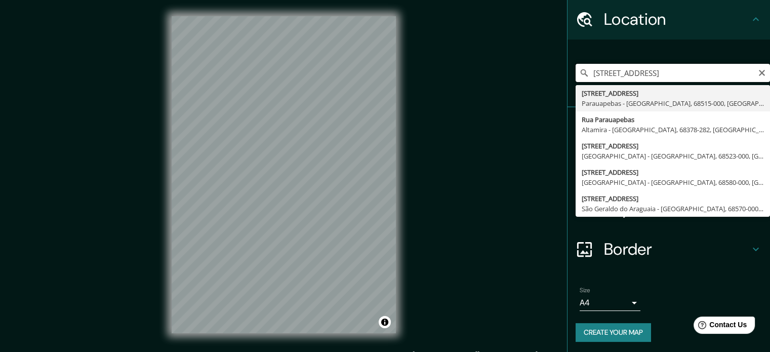
scroll to position [0, 10]
drag, startPoint x: 739, startPoint y: 74, endPoint x: 710, endPoint y: 72, distance: 29.4
click at [710, 72] on input "[STREET_ADDRESS]" at bounding box center [673, 73] width 194 height 18
drag, startPoint x: 679, startPoint y: 73, endPoint x: 624, endPoint y: 82, distance: 56.3
click at [624, 82] on div "Ipiranga [GEOGRAPHIC_DATA], [GEOGRAPHIC_DATA] [STREET_ADDRESS][GEOGRAPHIC_DATA]…" at bounding box center [673, 73] width 194 height 51
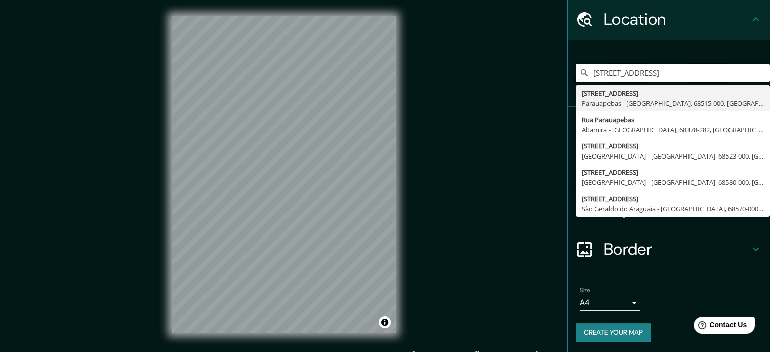
scroll to position [0, 0]
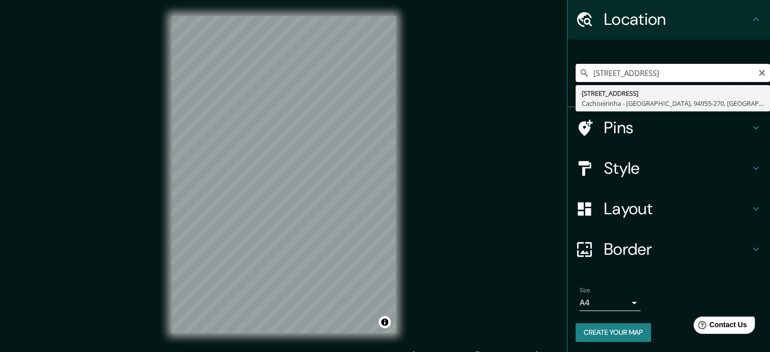
drag, startPoint x: 707, startPoint y: 73, endPoint x: 630, endPoint y: 72, distance: 77.5
click at [630, 72] on input "[STREET_ADDRESS]" at bounding box center [673, 73] width 194 height 18
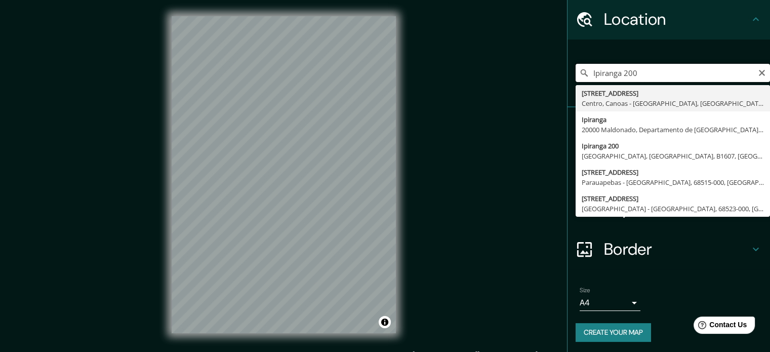
click at [588, 72] on input "Ipiranga 200" at bounding box center [673, 73] width 194 height 18
click at [644, 71] on input "av. Ipiranga 200" at bounding box center [673, 73] width 194 height 18
drag, startPoint x: 647, startPoint y: 70, endPoint x: 557, endPoint y: 73, distance: 90.7
click at [557, 73] on div "Mappin Location av. Ipiranga [GEOGRAPHIC_DATA] [GEOGRAPHIC_DATA], [GEOGRAPHIC_D…" at bounding box center [385, 182] width 770 height 365
click at [690, 68] on input "av. Ipiranga 200" at bounding box center [673, 73] width 194 height 18
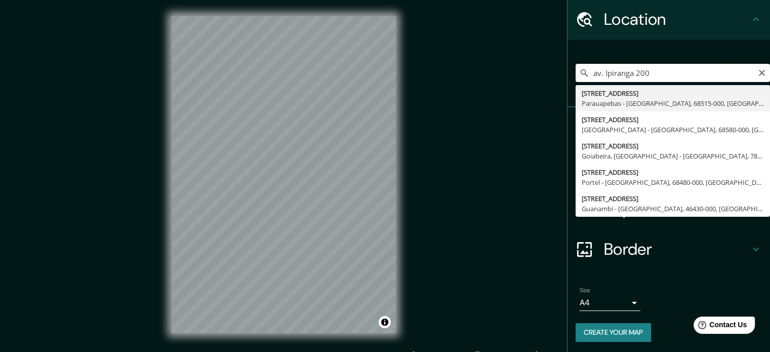
click at [599, 70] on input "av. Ipiranga 200" at bounding box center [673, 73] width 194 height 18
click at [666, 70] on input "[STREET_ADDRESS]" at bounding box center [673, 73] width 194 height 18
type input "[STREET_ADDRESS]"
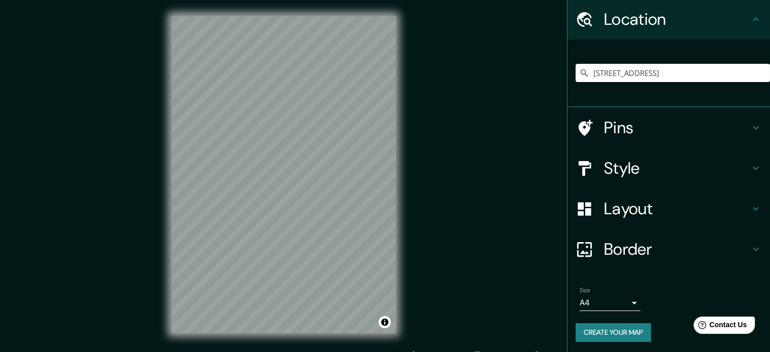
click at [620, 216] on h4 "Layout" at bounding box center [677, 208] width 146 height 20
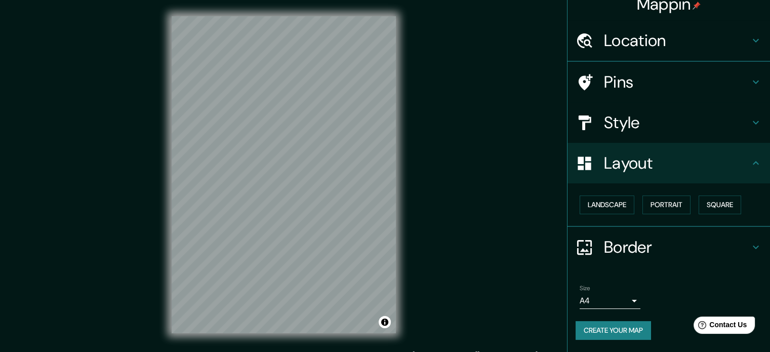
scroll to position [11, 0]
click at [632, 133] on h4 "Style" at bounding box center [677, 123] width 146 height 20
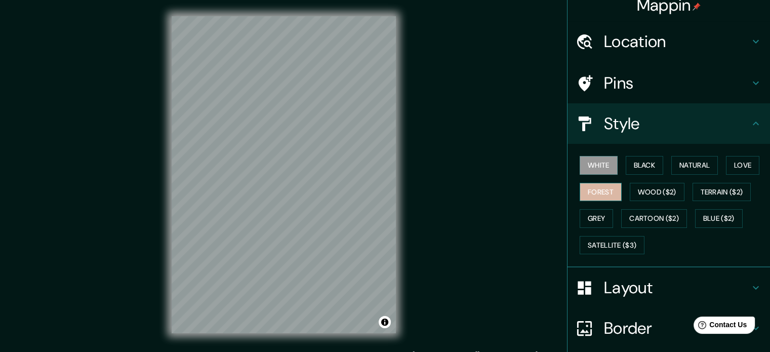
click at [597, 188] on button "Forest" at bounding box center [601, 192] width 42 height 19
click at [726, 161] on button "Love" at bounding box center [742, 165] width 33 height 19
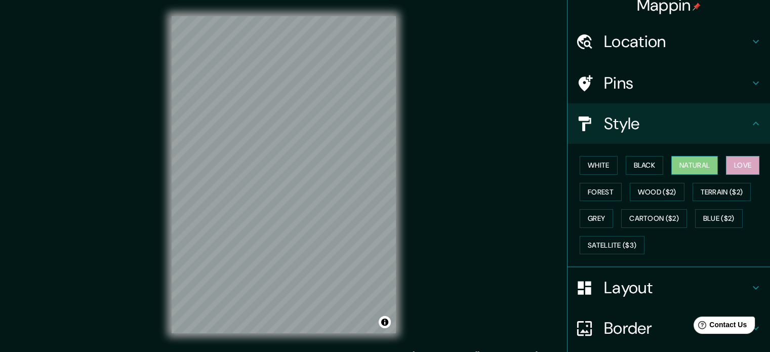
click at [688, 167] on button "Natural" at bounding box center [694, 165] width 47 height 19
click at [639, 194] on button "Wood ($2)" at bounding box center [657, 192] width 55 height 19
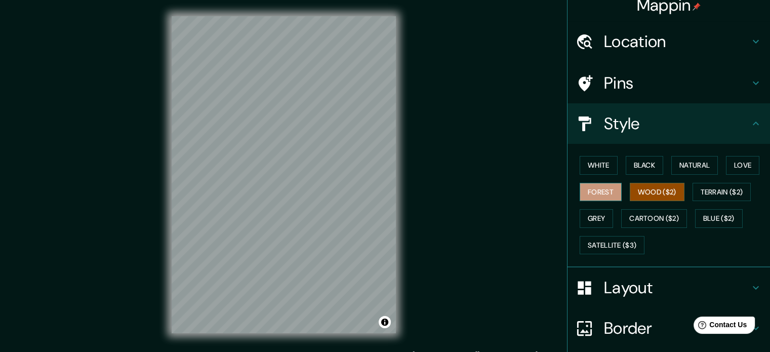
click at [605, 189] on button "Forest" at bounding box center [601, 192] width 42 height 19
click at [727, 169] on button "Love" at bounding box center [742, 165] width 33 height 19
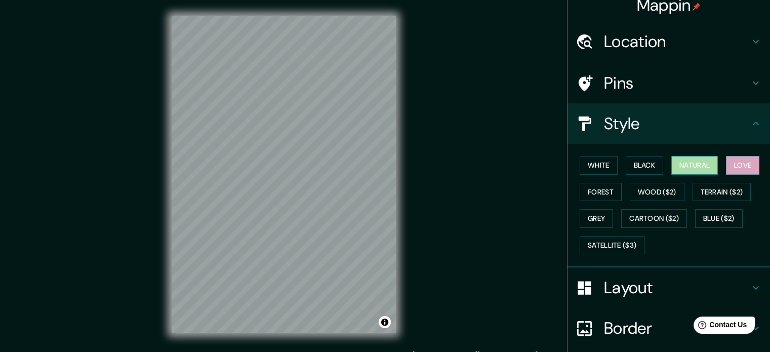
click at [702, 160] on button "Natural" at bounding box center [694, 165] width 47 height 19
click at [580, 188] on button "Forest" at bounding box center [601, 192] width 42 height 19
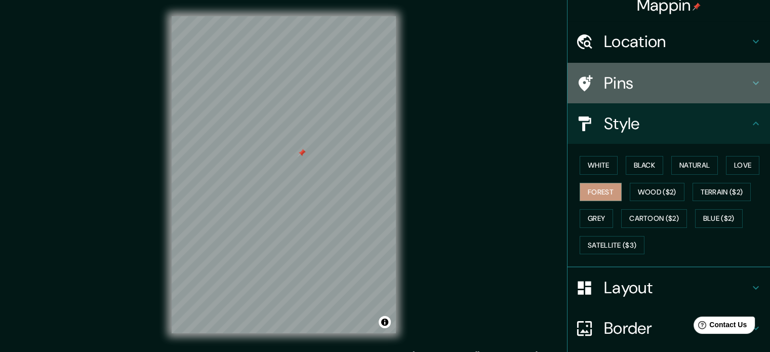
click at [646, 85] on h4 "Pins" at bounding box center [677, 83] width 146 height 20
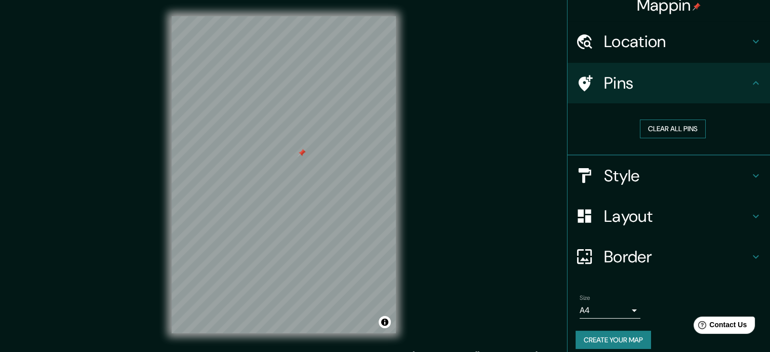
click at [652, 130] on button "Clear all pins" at bounding box center [673, 128] width 66 height 19
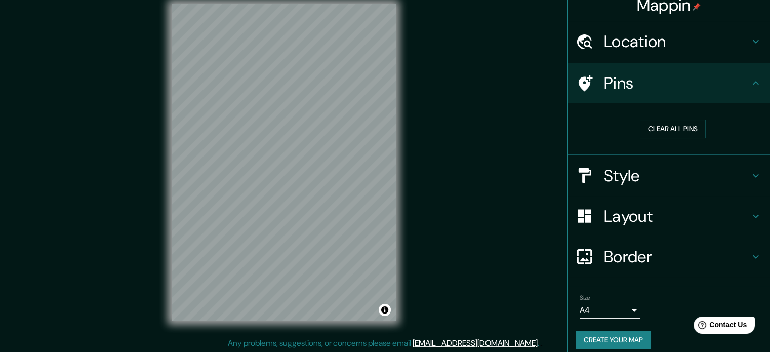
scroll to position [13, 0]
click at [323, 190] on div at bounding box center [326, 188] width 8 height 8
click at [599, 338] on button "Create your map" at bounding box center [613, 340] width 75 height 19
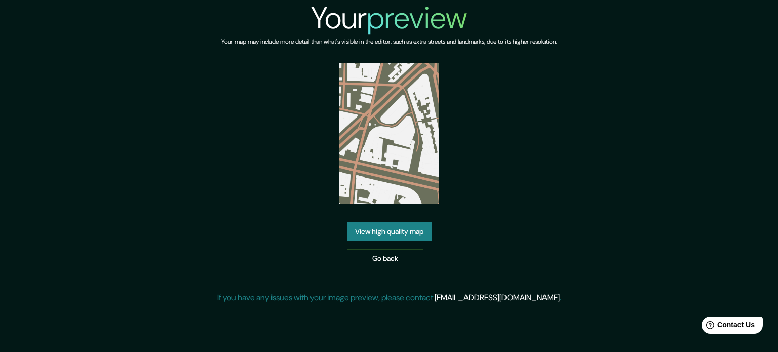
click at [400, 233] on link "View high quality map" at bounding box center [389, 231] width 85 height 19
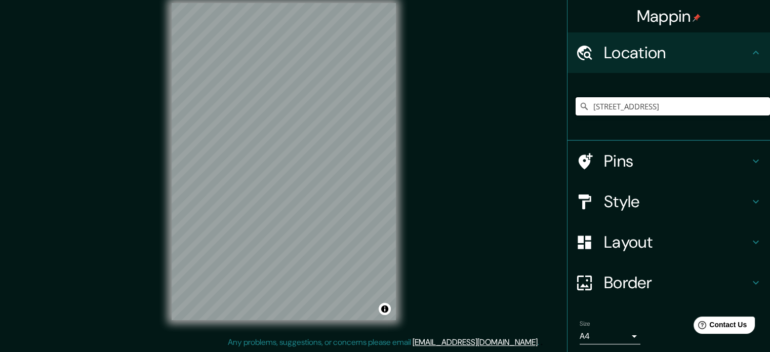
click at [742, 109] on input "[STREET_ADDRESS]" at bounding box center [673, 106] width 194 height 18
drag, startPoint x: 710, startPoint y: 105, endPoint x: 753, endPoint y: 106, distance: 43.0
click at [753, 106] on input "Avenida Ipiranga 200, São Paulo - São Paulo, 01040-000, Brasil" at bounding box center [673, 106] width 194 height 18
click at [745, 108] on input "Avenida Ipiranga 200, São Paulo - São Paulo, 01040-000, Brasil" at bounding box center [673, 106] width 194 height 18
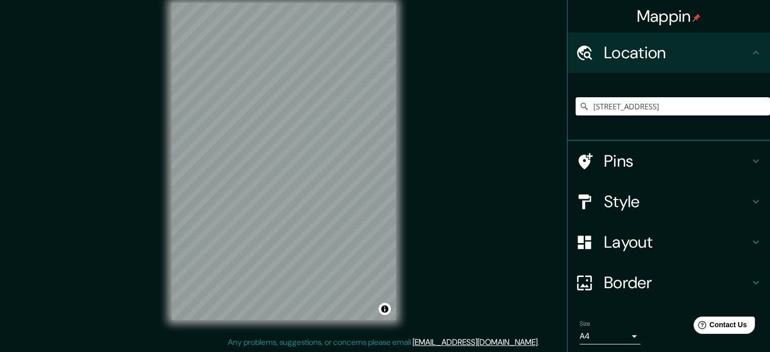
type input "Avenida Ipiranga 200, São Paulo - São Paulo, 01040-000, Brasil"
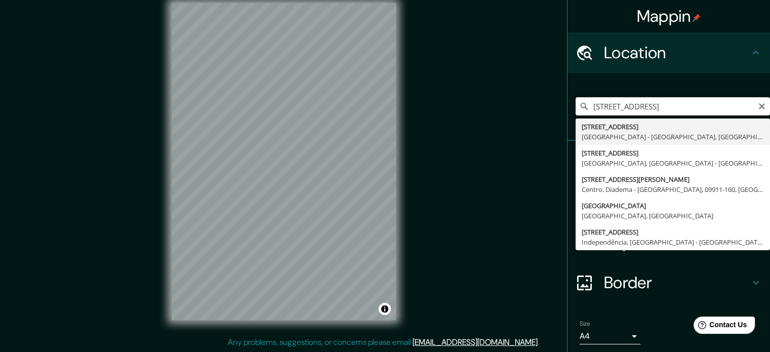
scroll to position [0, 0]
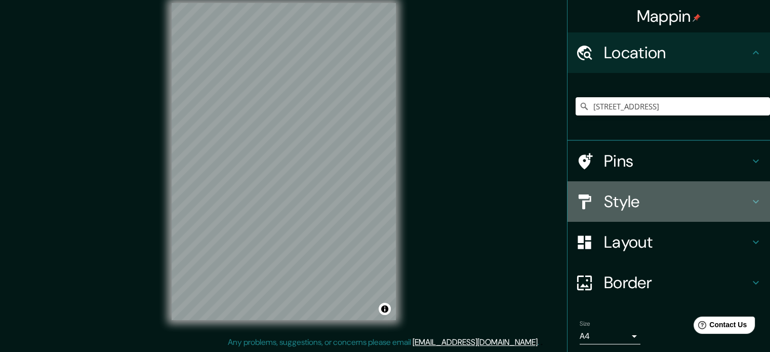
click at [592, 204] on div at bounding box center [590, 202] width 28 height 18
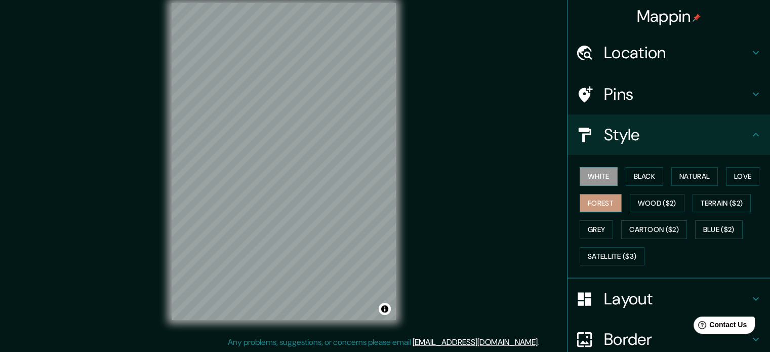
click at [589, 204] on button "Forest" at bounding box center [601, 203] width 42 height 19
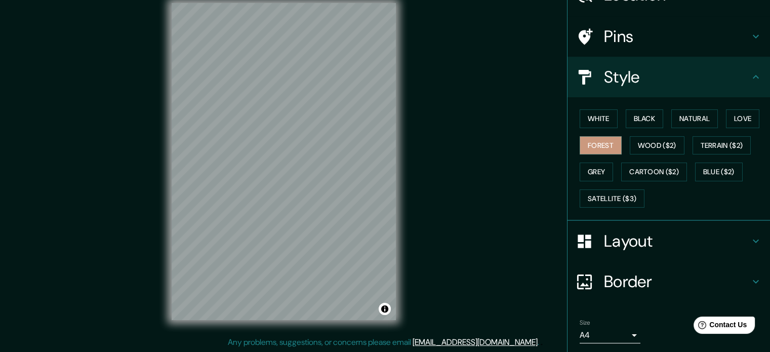
scroll to position [90, 0]
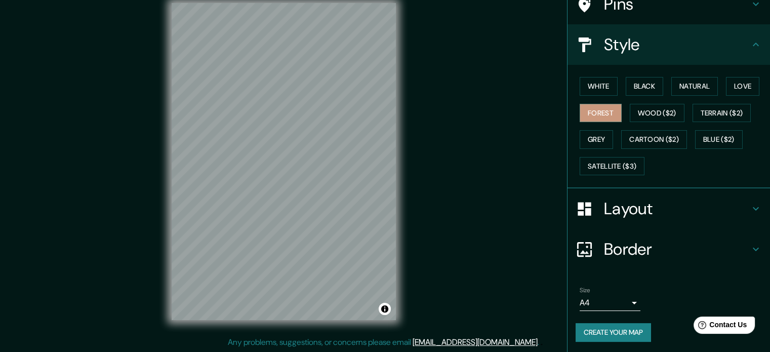
click at [598, 332] on button "Create your map" at bounding box center [613, 332] width 75 height 19
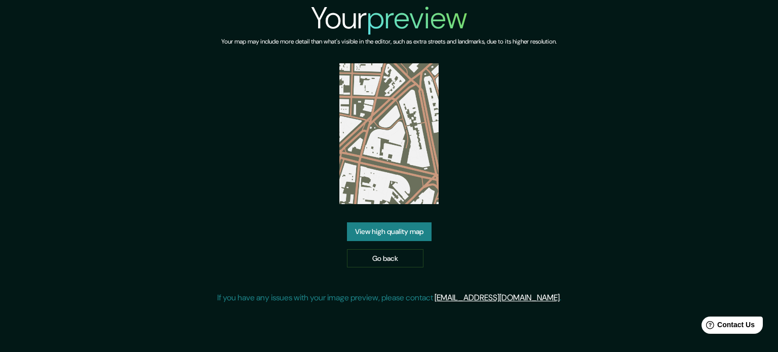
click at [418, 234] on link "View high quality map" at bounding box center [389, 231] width 85 height 19
